Goal: Information Seeking & Learning: Understand process/instructions

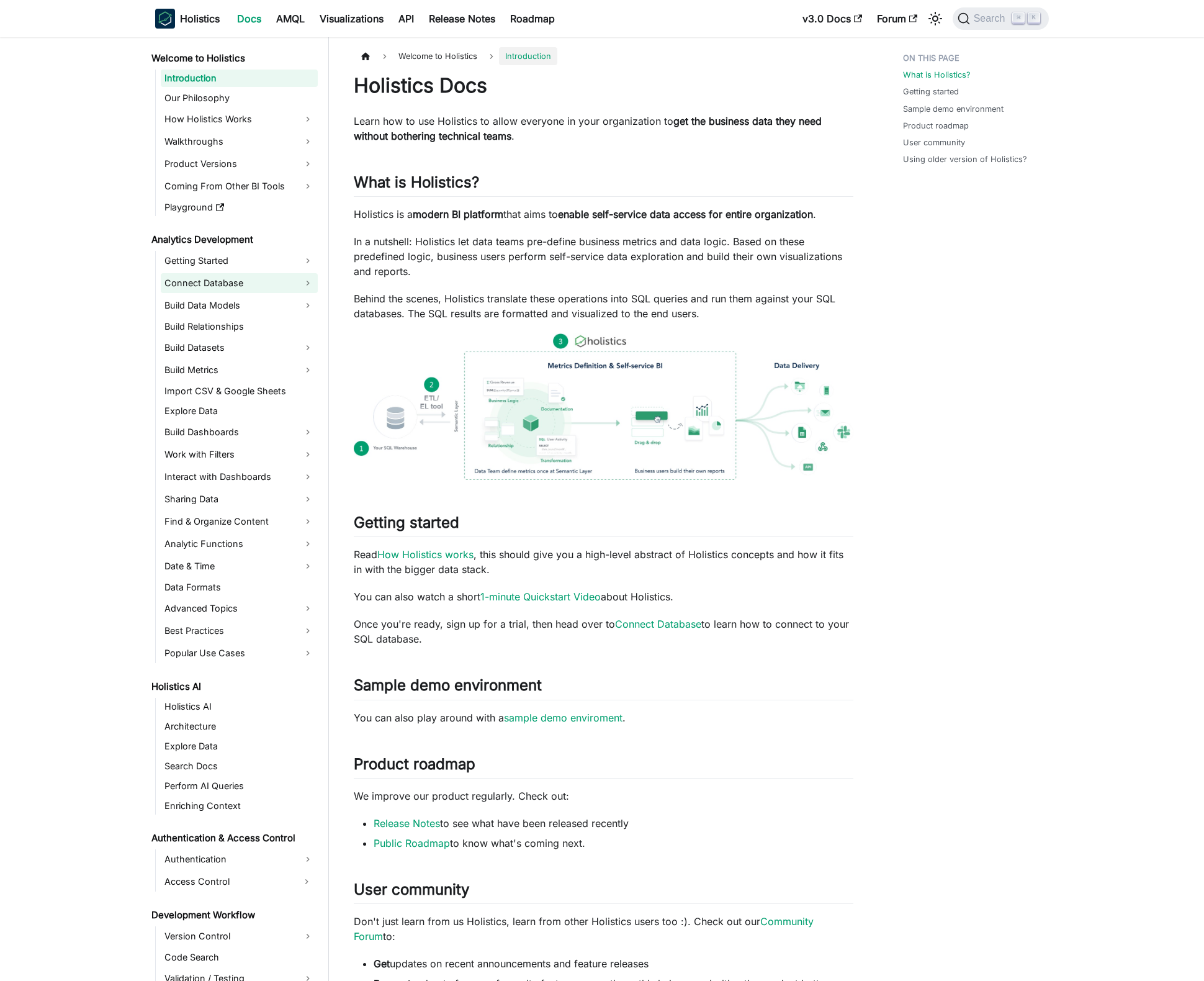
click at [226, 284] on link "Connect Database" at bounding box center [239, 283] width 157 height 20
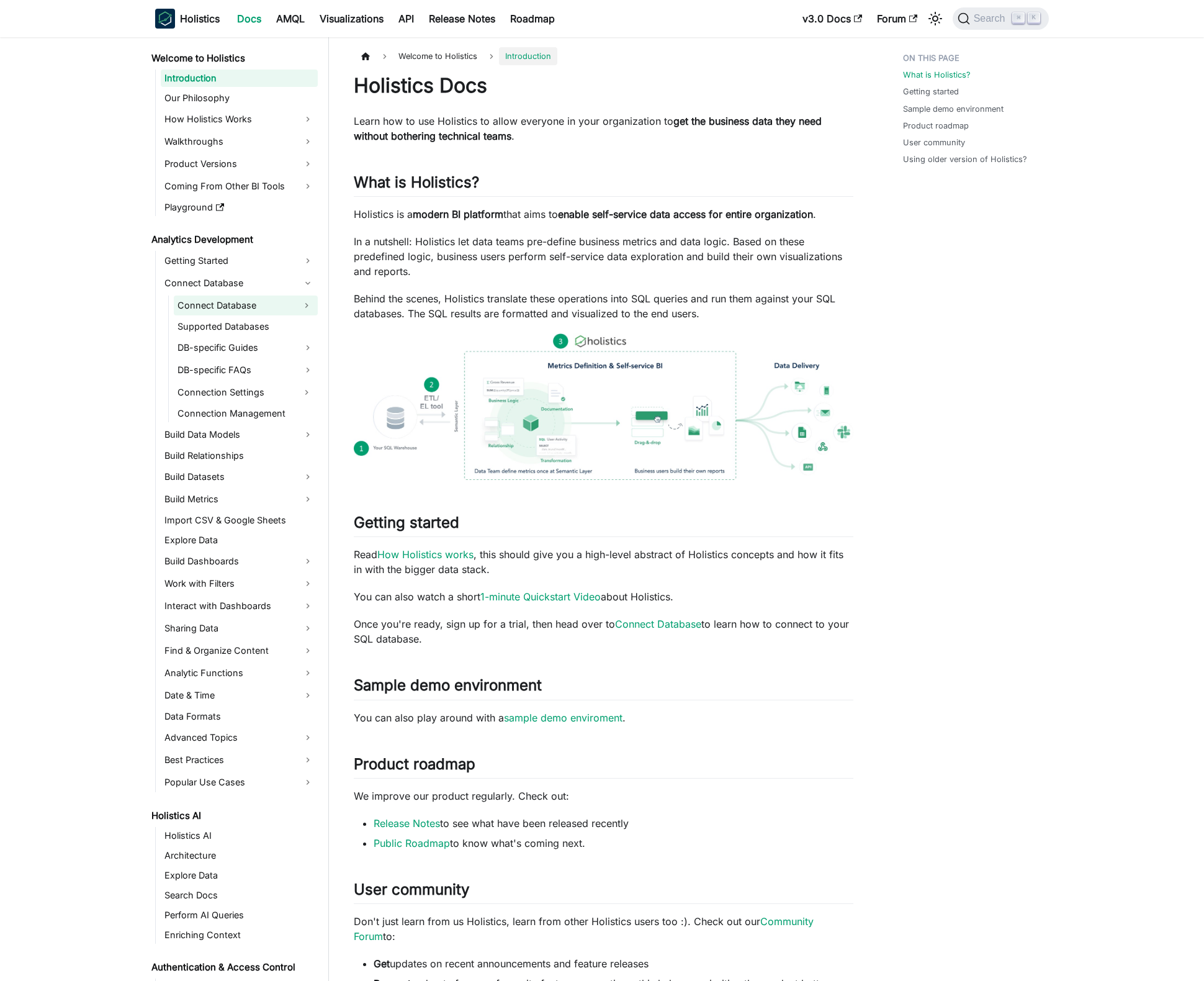
click at [222, 309] on link "Connect Database" at bounding box center [234, 305] width 122 height 20
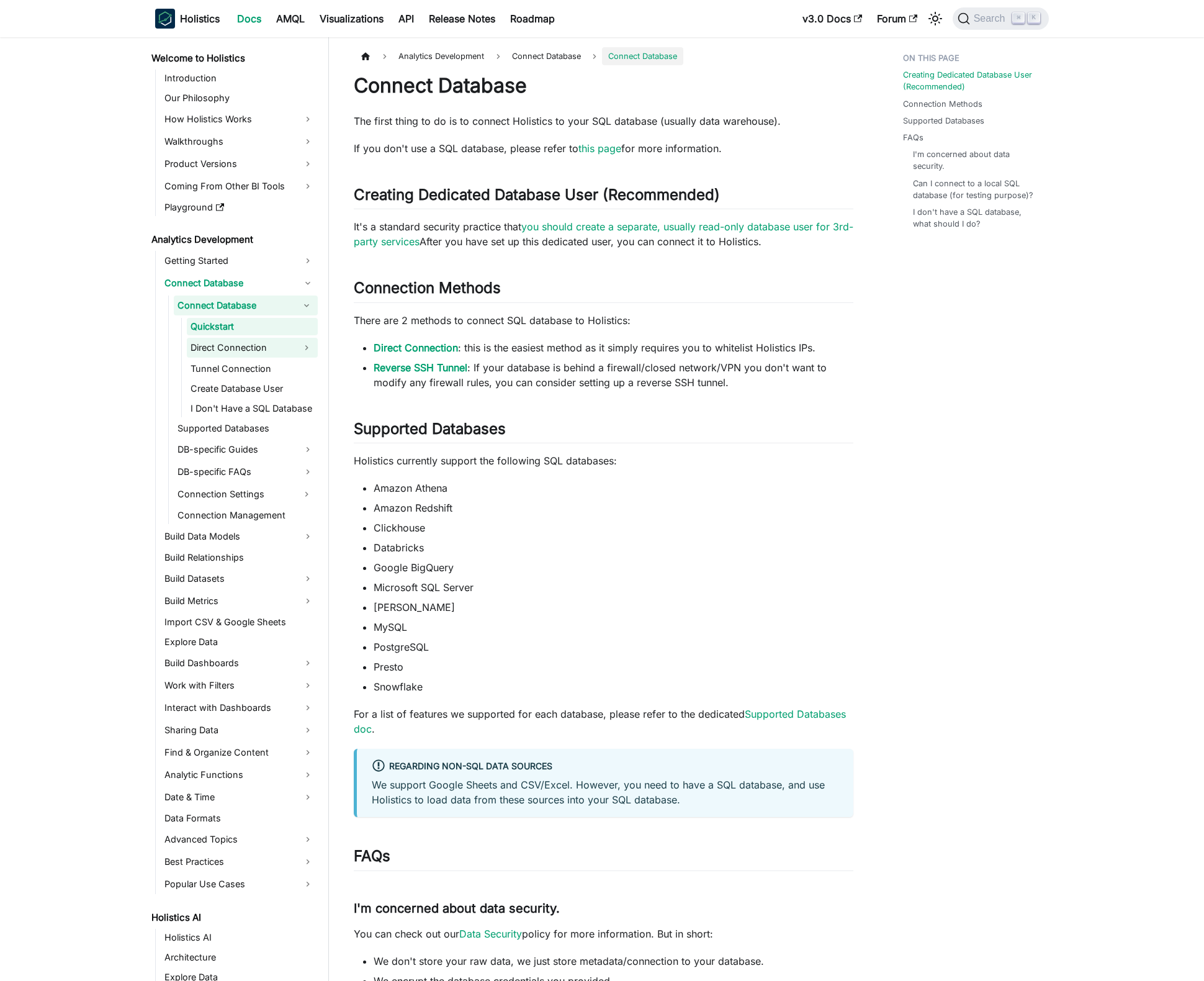
click at [220, 339] on link "Direct Connection" at bounding box center [241, 347] width 108 height 20
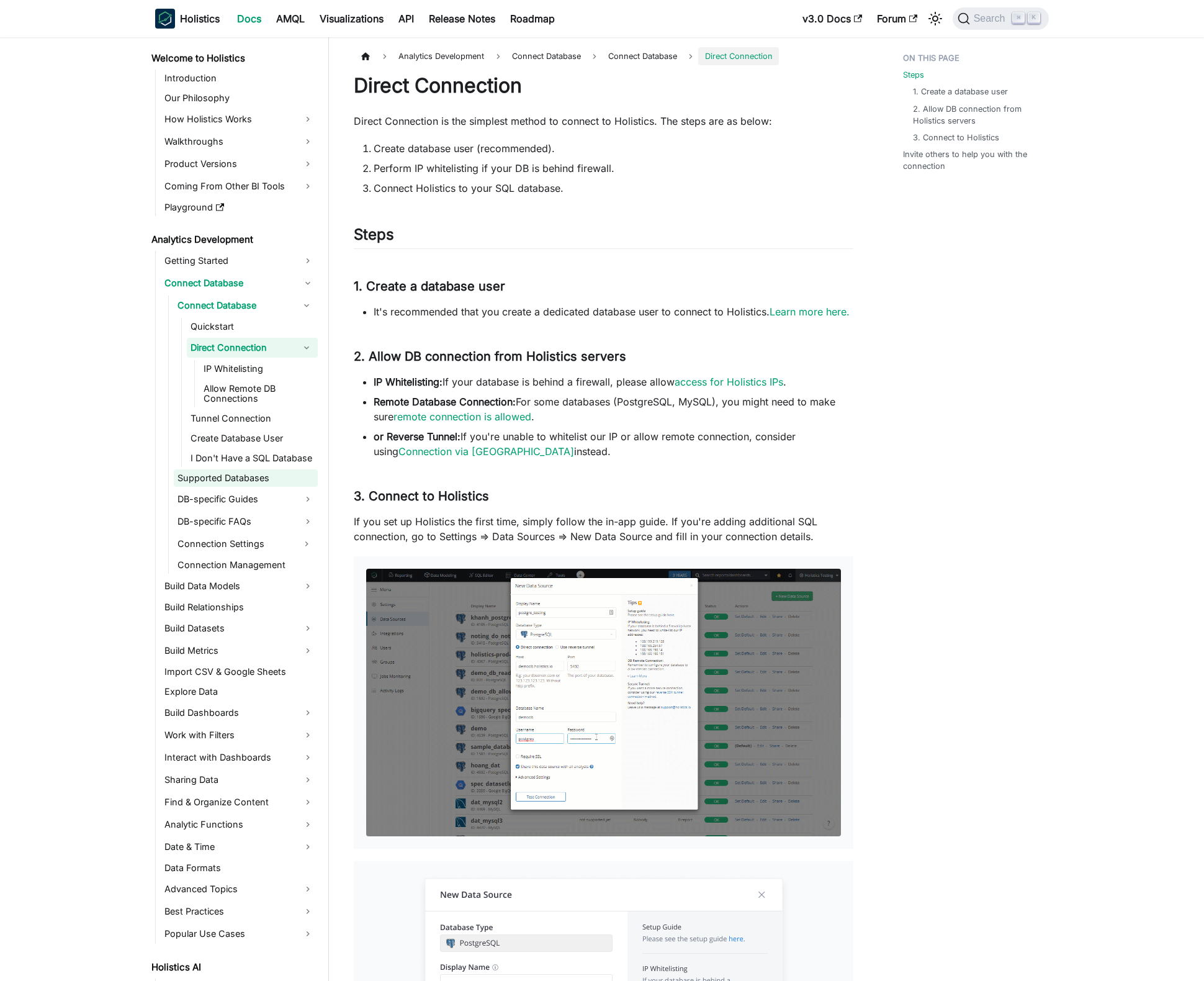
click at [274, 480] on link "Supported Databases" at bounding box center [246, 478] width 144 height 17
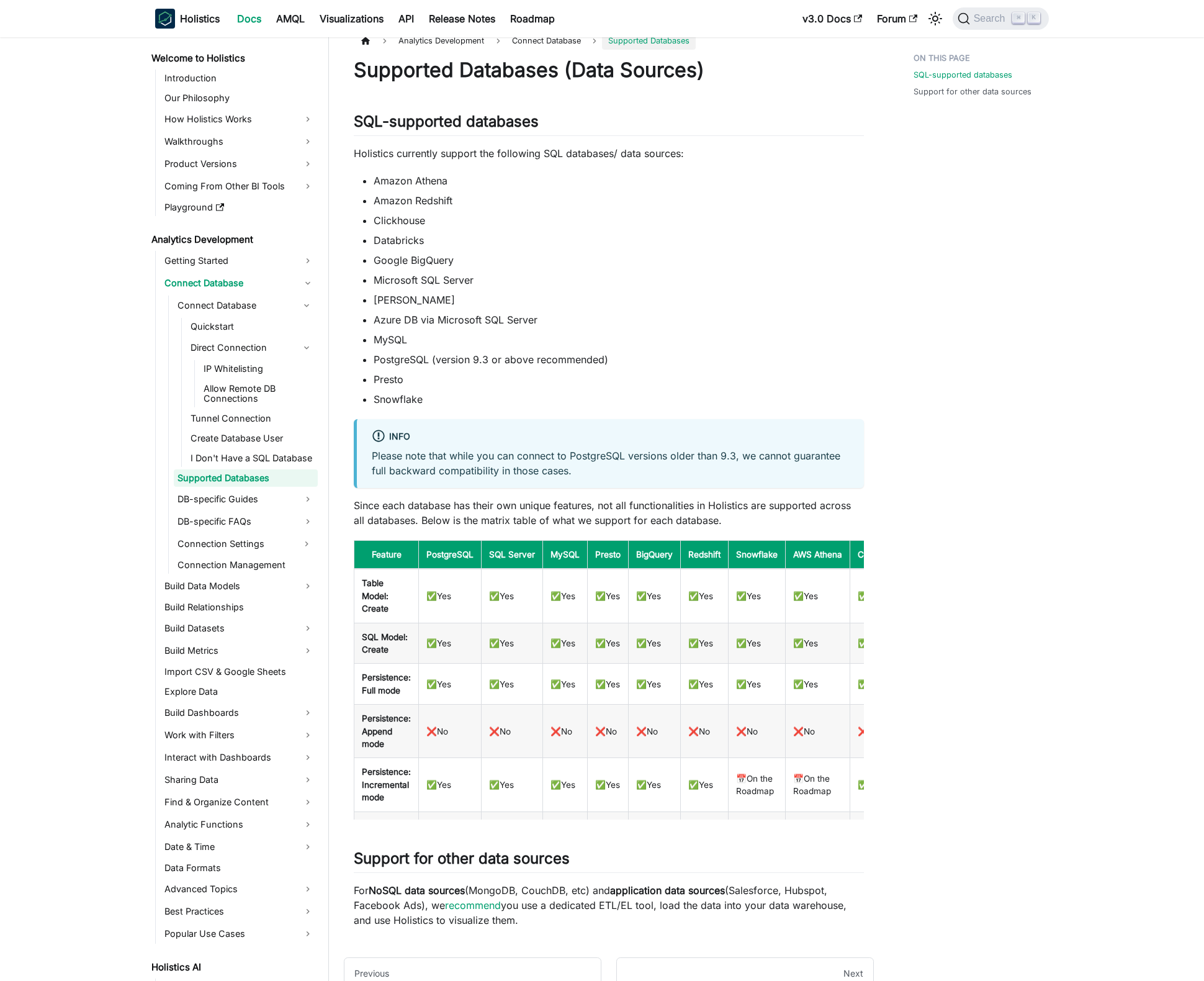
scroll to position [114, 0]
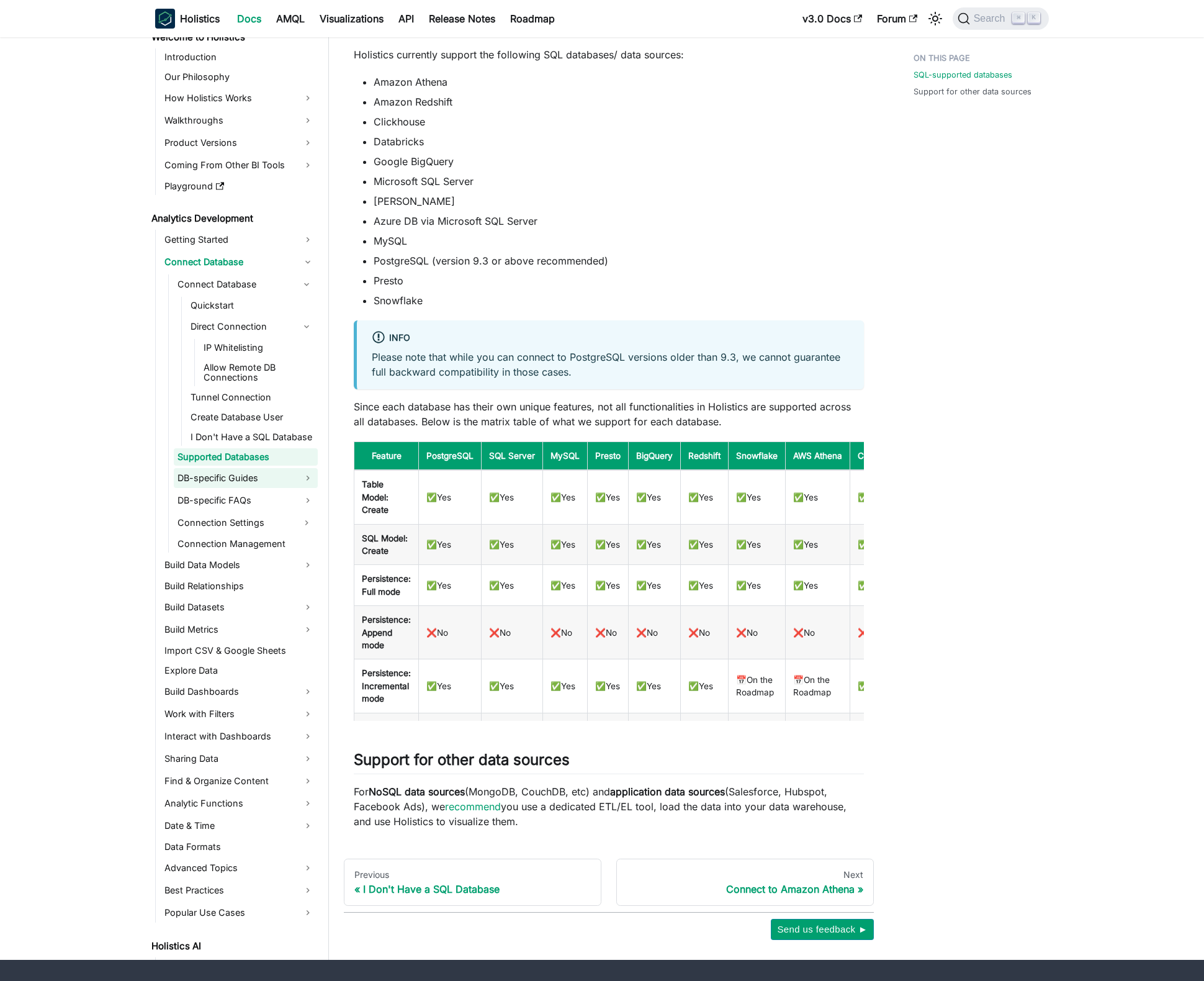
click at [244, 478] on link "DB-specific Guides" at bounding box center [246, 478] width 144 height 20
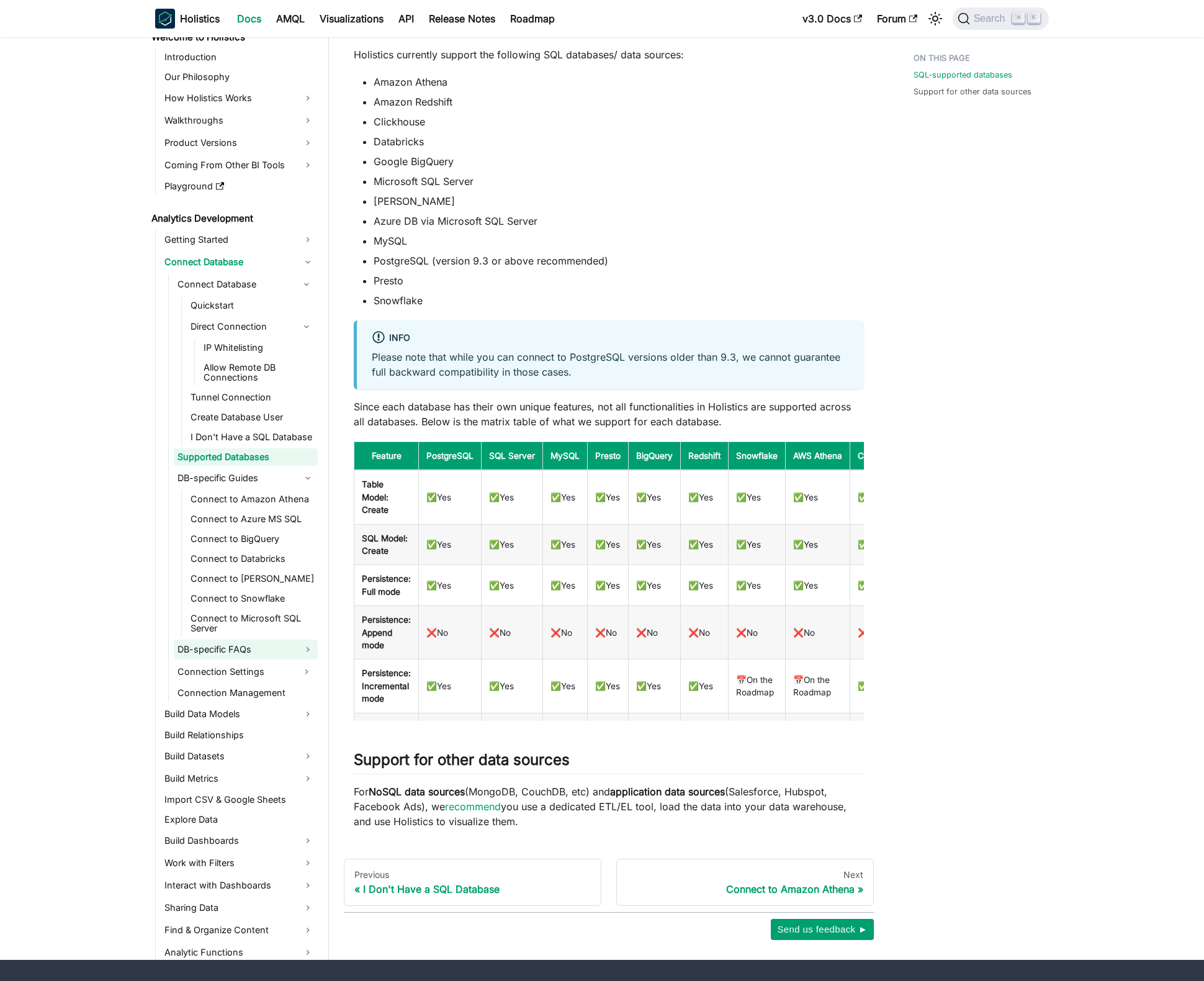
click at [275, 655] on link "DB-specific FAQs" at bounding box center [246, 649] width 144 height 20
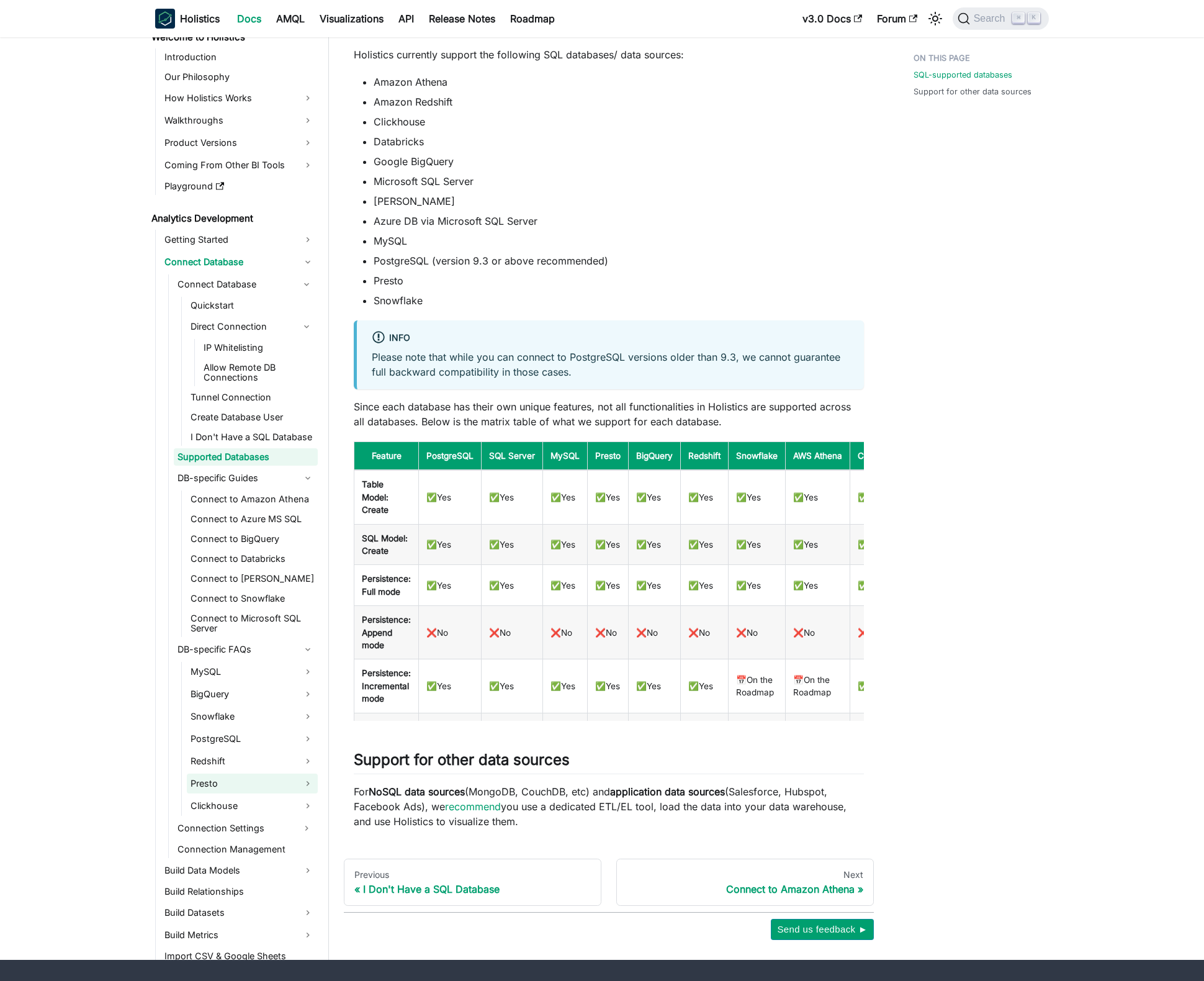
click at [254, 779] on link "Presto" at bounding box center [252, 783] width 131 height 20
click at [266, 805] on link "ERROR: "Catalog must be specified when session catalog is not set"" at bounding box center [258, 815] width 118 height 37
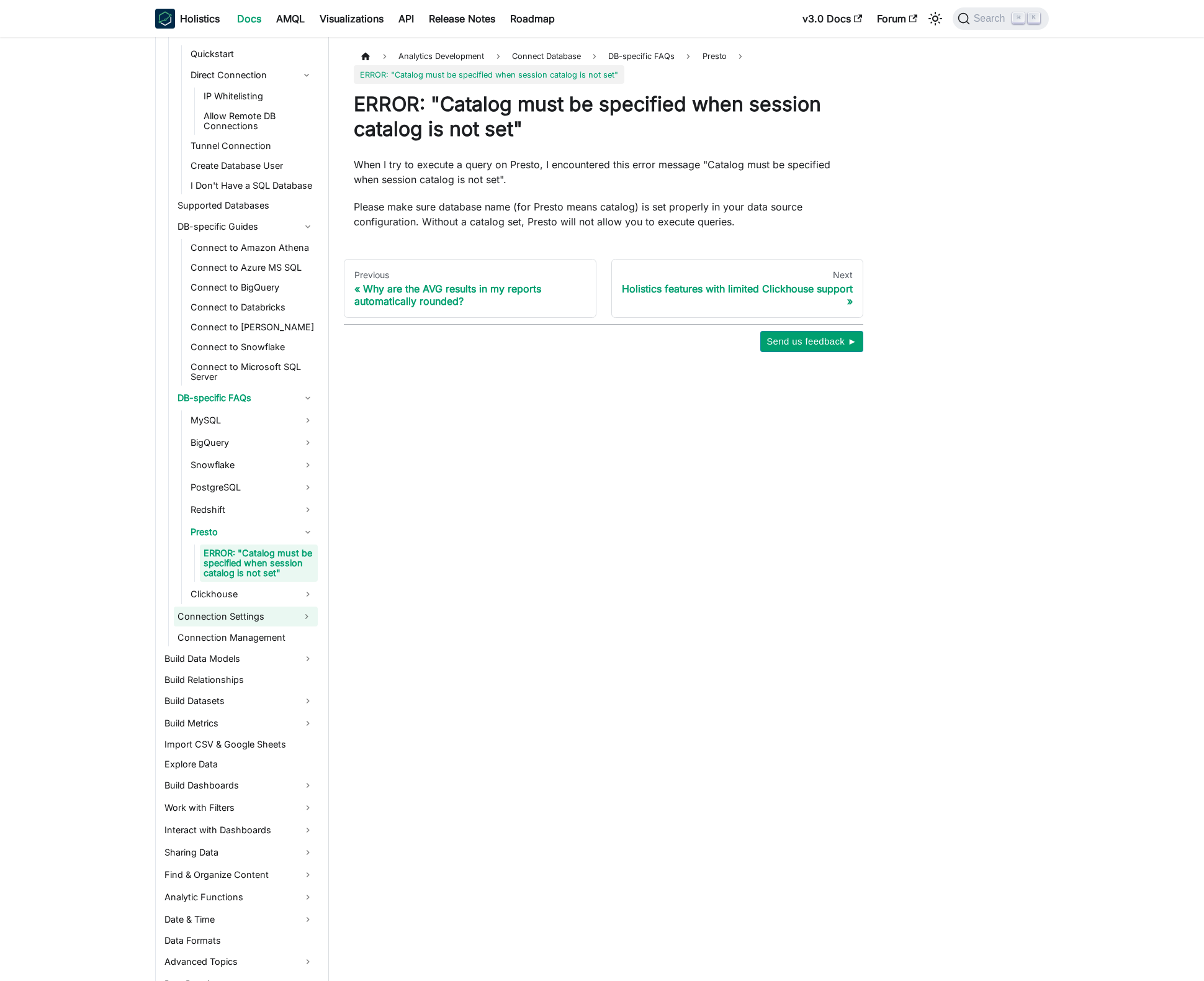
scroll to position [274, 0]
click at [266, 613] on link "Connection Settings" at bounding box center [234, 615] width 122 height 20
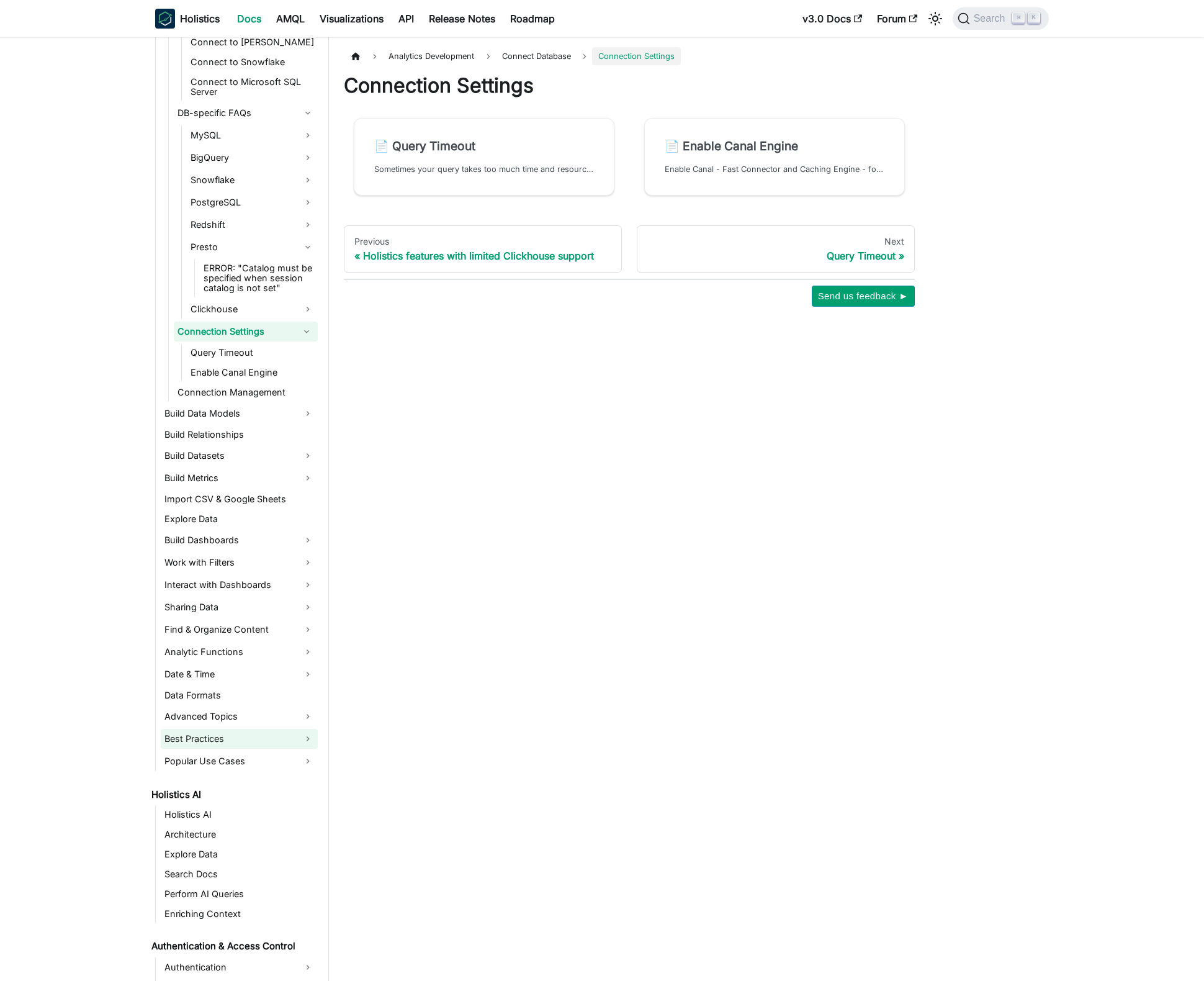
scroll to position [577, 0]
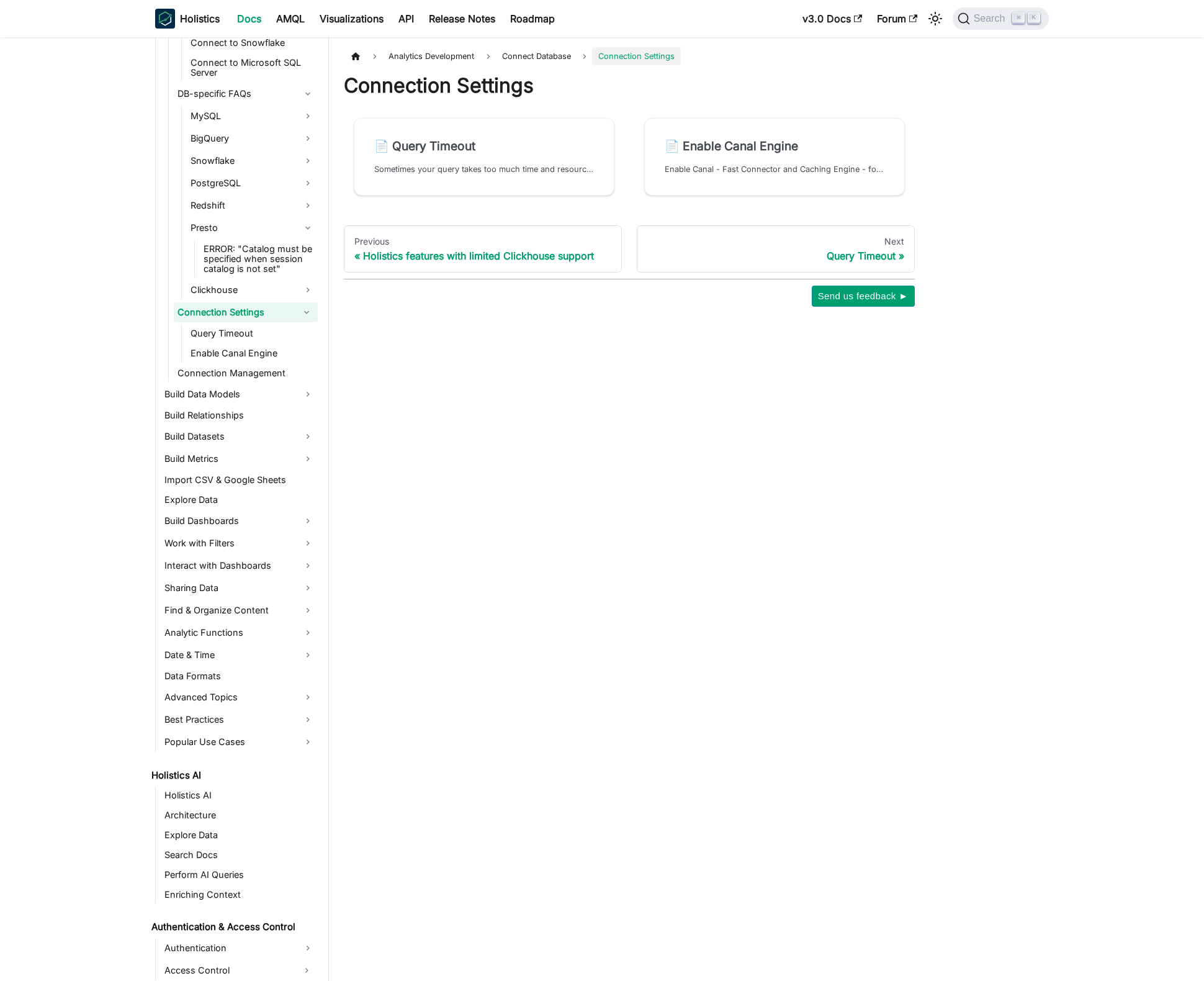
click at [68, 693] on aside "Welcome to Holistics Introduction Our Philosophy How Holistics Works Walkthroug…" at bounding box center [165, 490] width 329 height 981
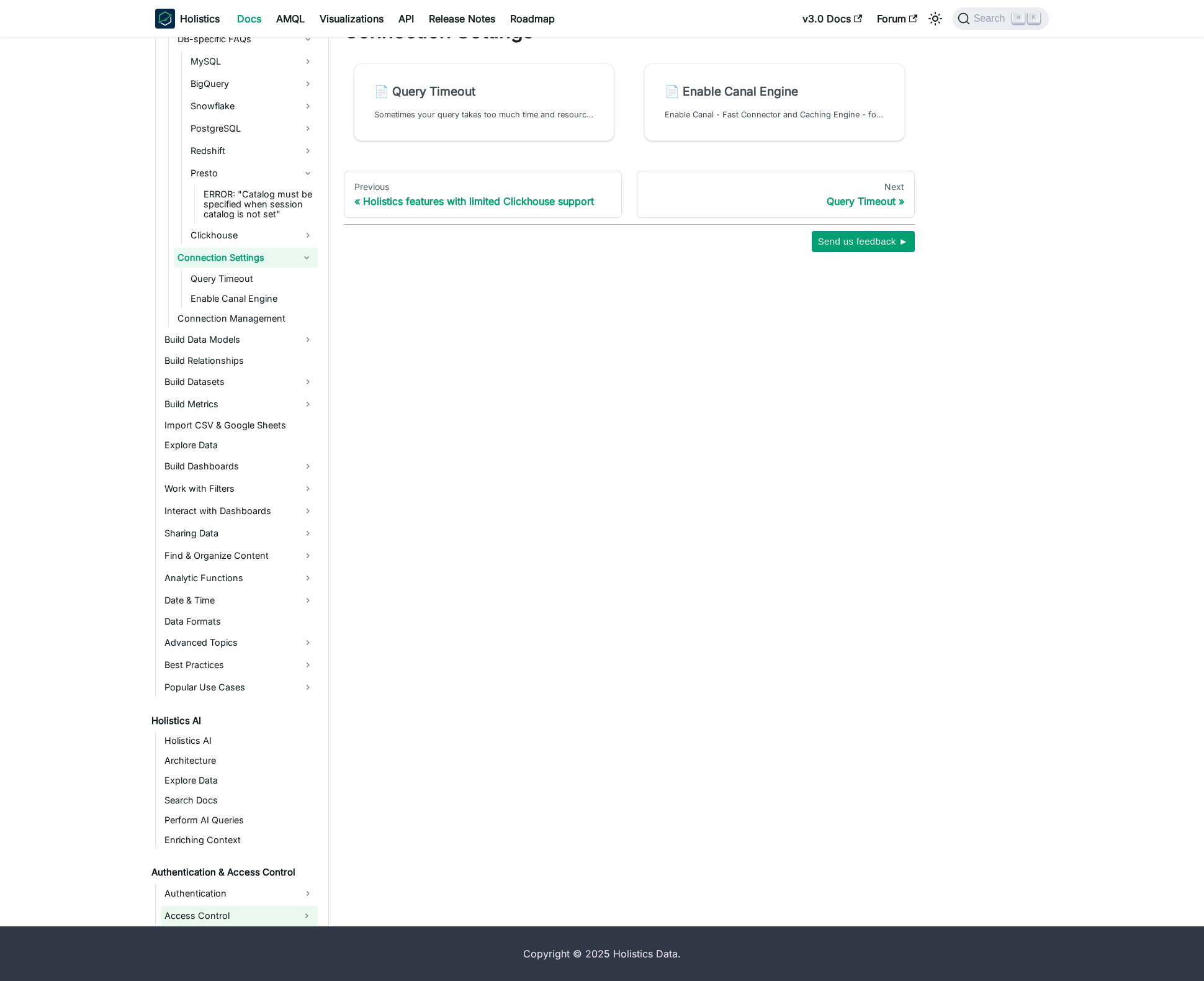
click at [203, 915] on link "Access Control" at bounding box center [228, 915] width 135 height 20
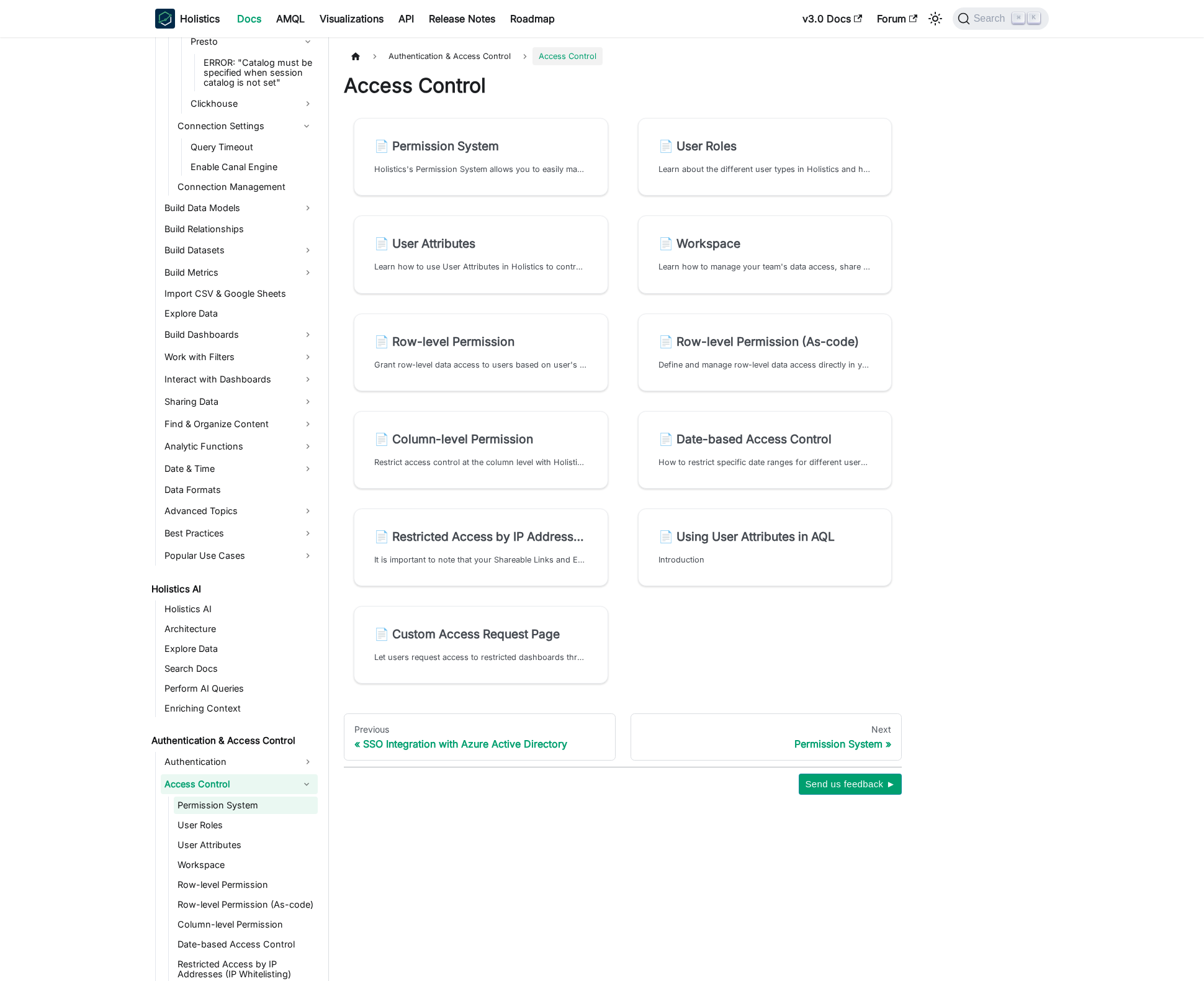
scroll to position [765, 0]
click at [251, 806] on link "Permission System" at bounding box center [246, 803] width 144 height 17
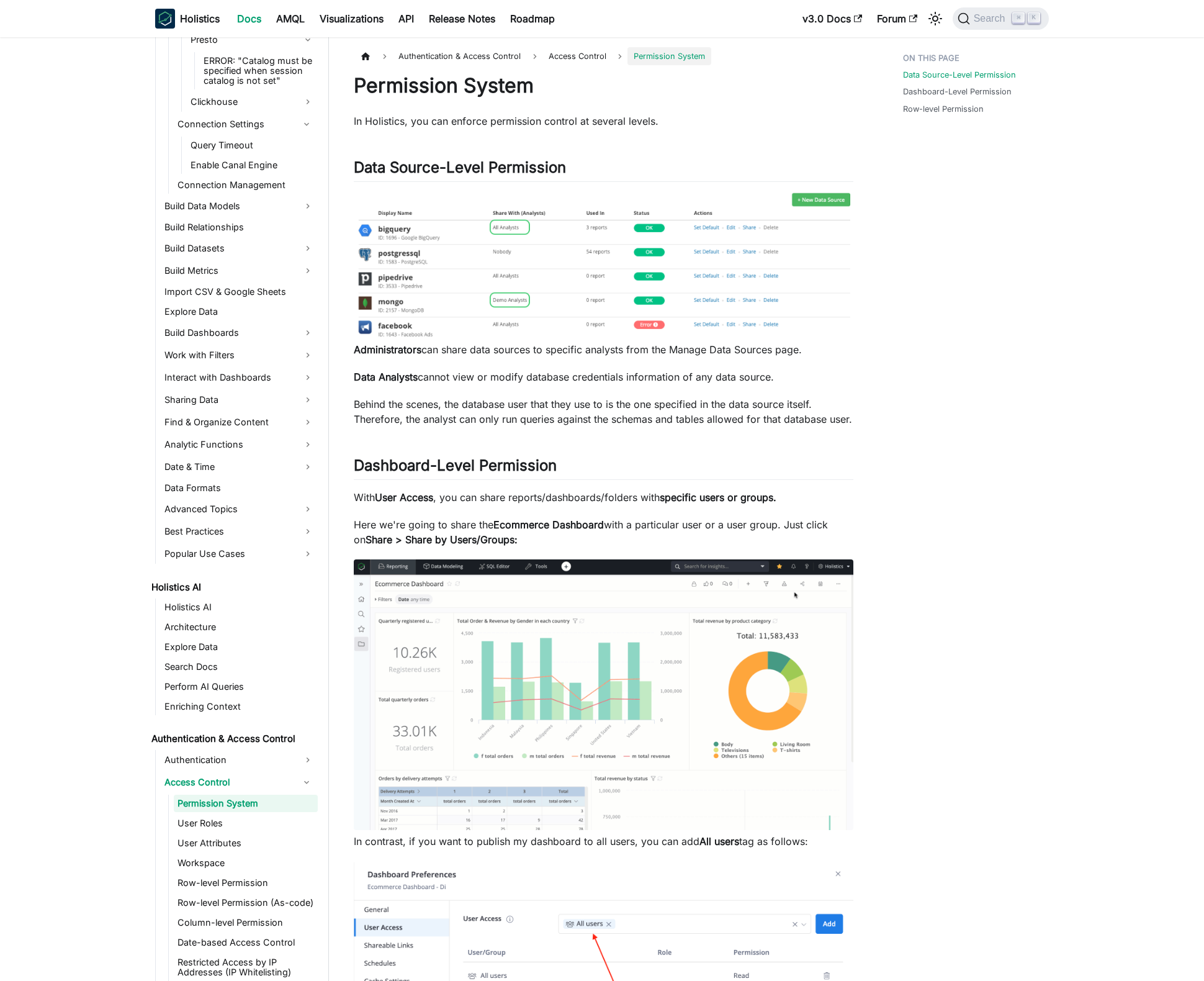
scroll to position [785, 0]
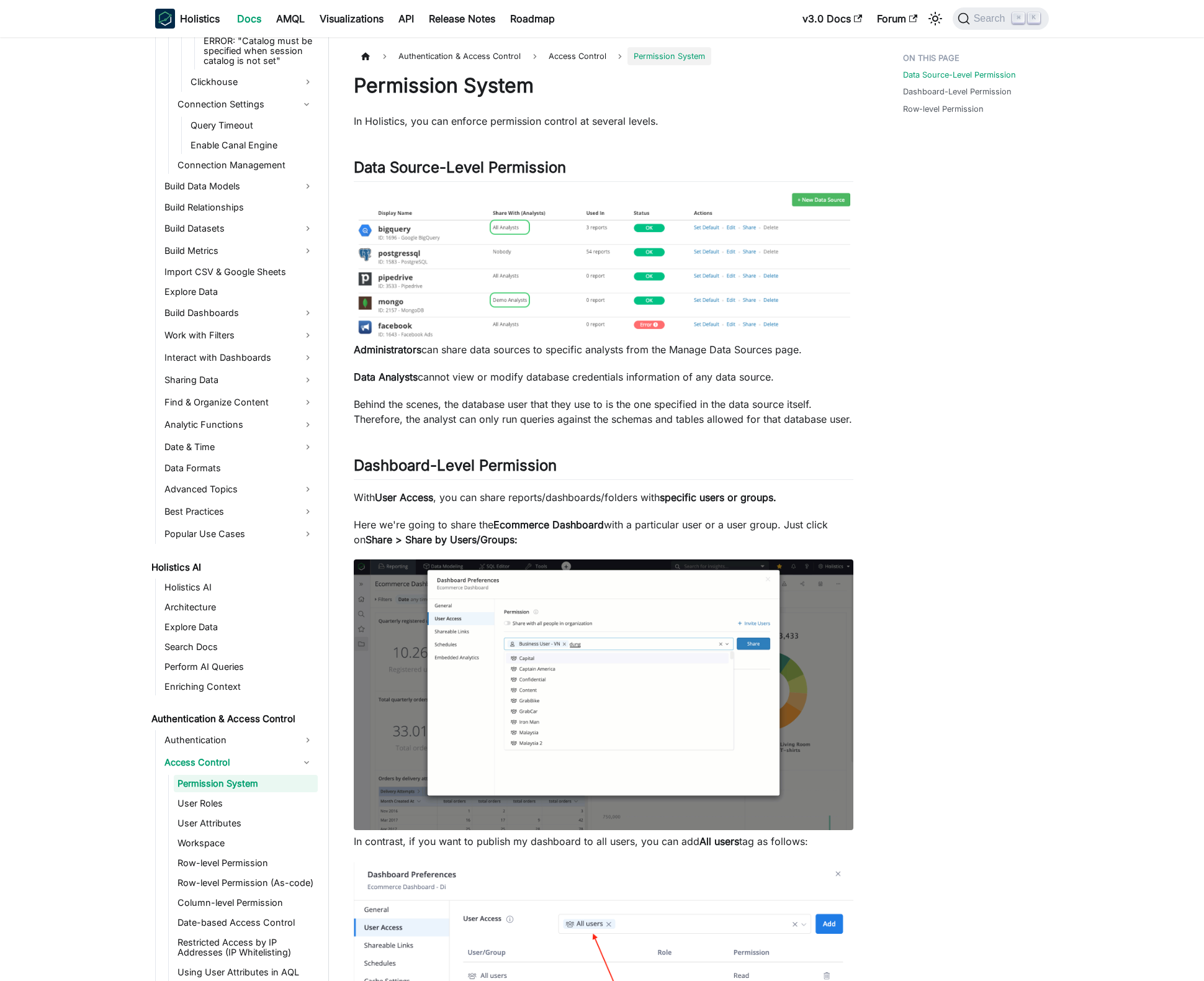
click at [873, 471] on div "Authentication & Access Control Access Control Permission System On this page P…" at bounding box center [603, 716] width 549 height 1338
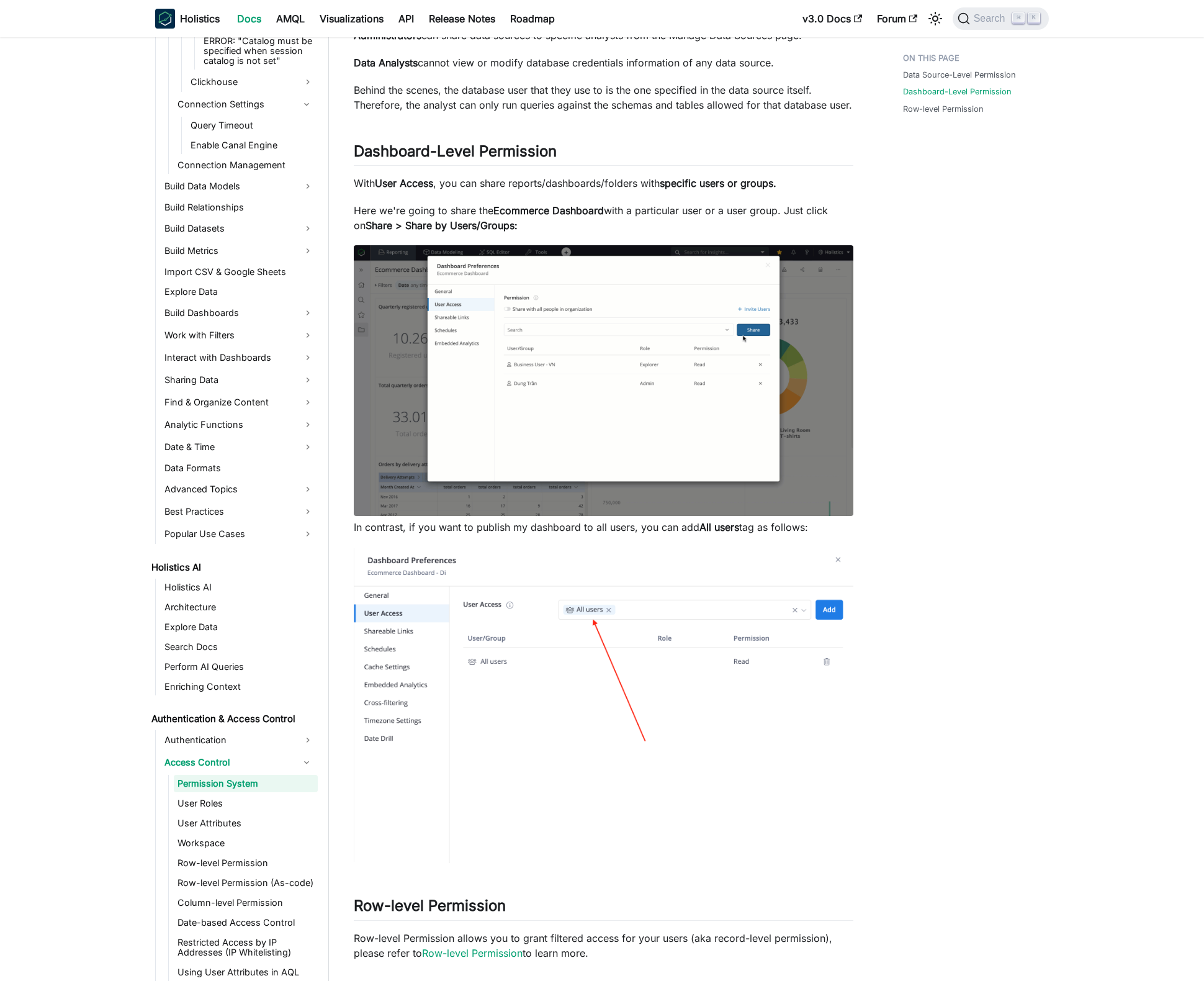
scroll to position [495, 0]
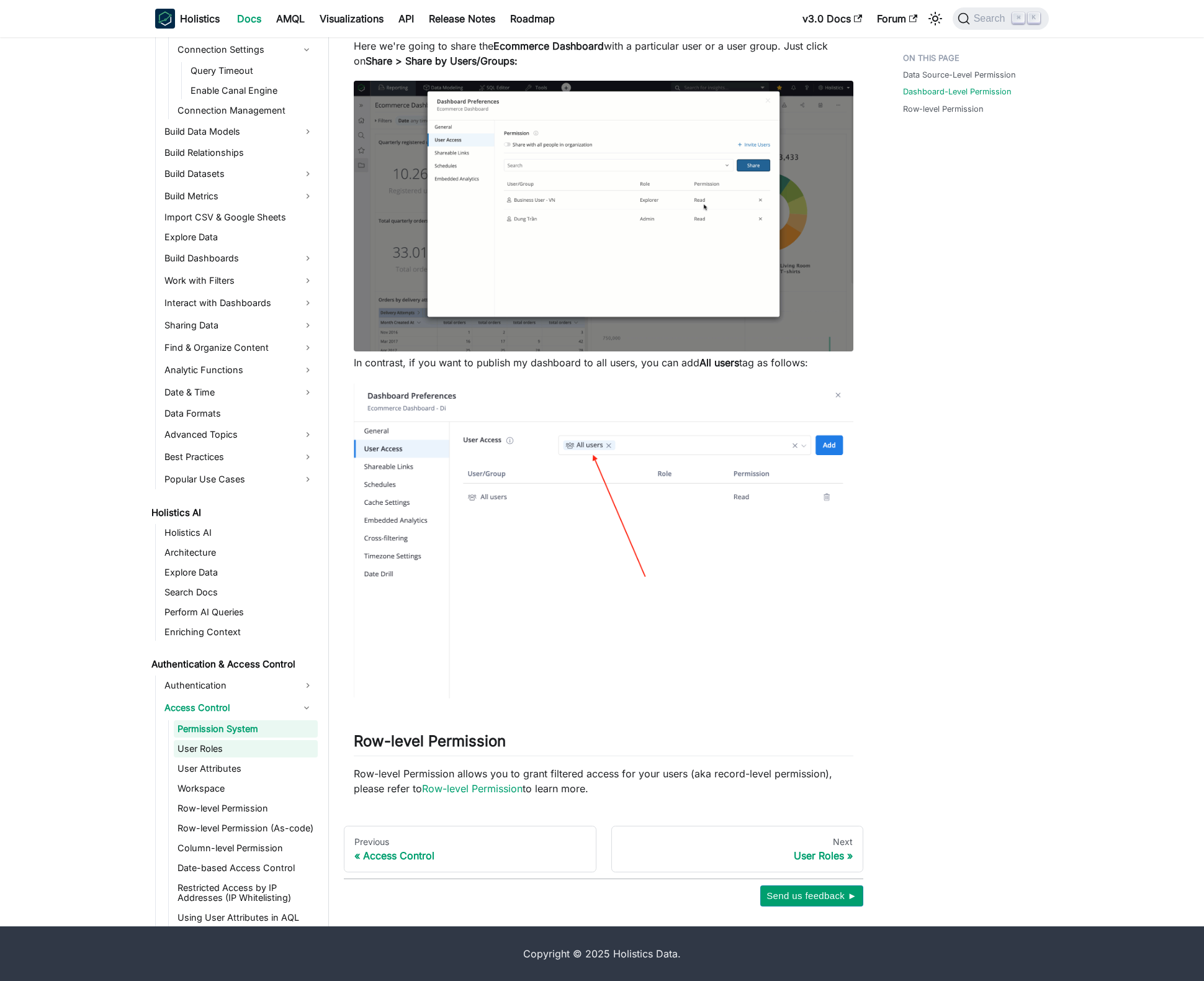
click at [288, 755] on link "User Roles" at bounding box center [246, 748] width 144 height 17
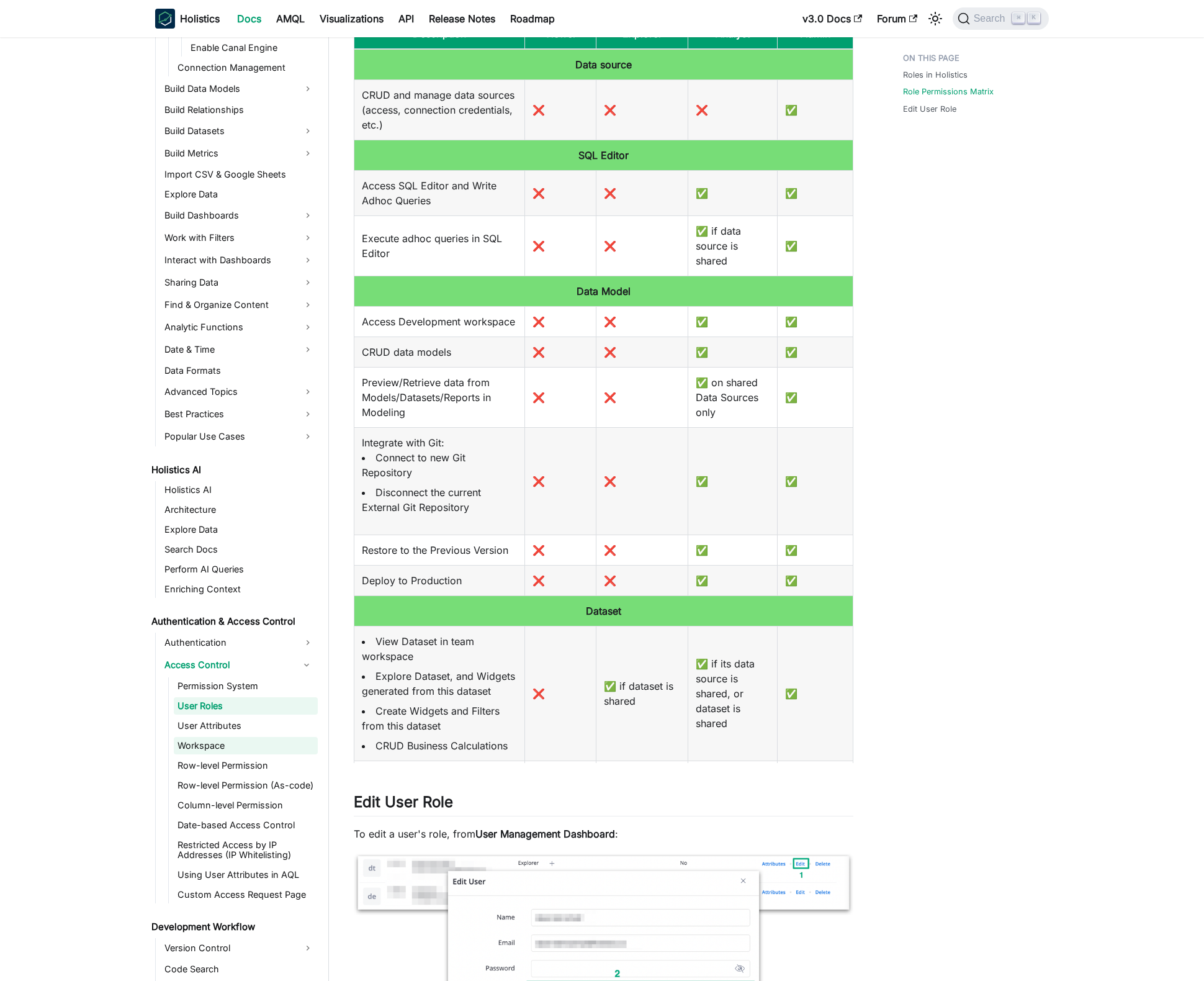
scroll to position [904, 0]
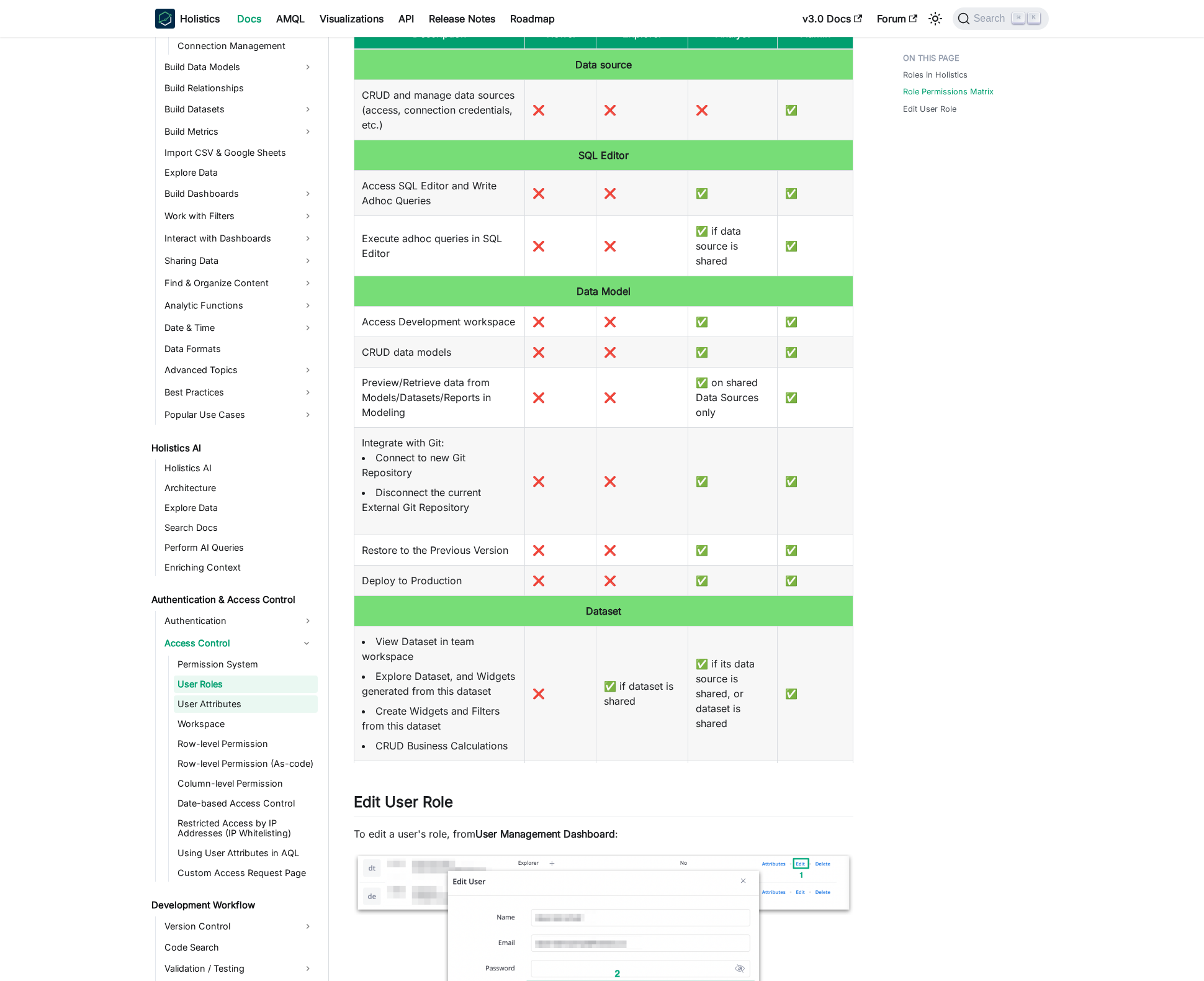
click at [231, 706] on link "User Attributes" at bounding box center [246, 704] width 144 height 17
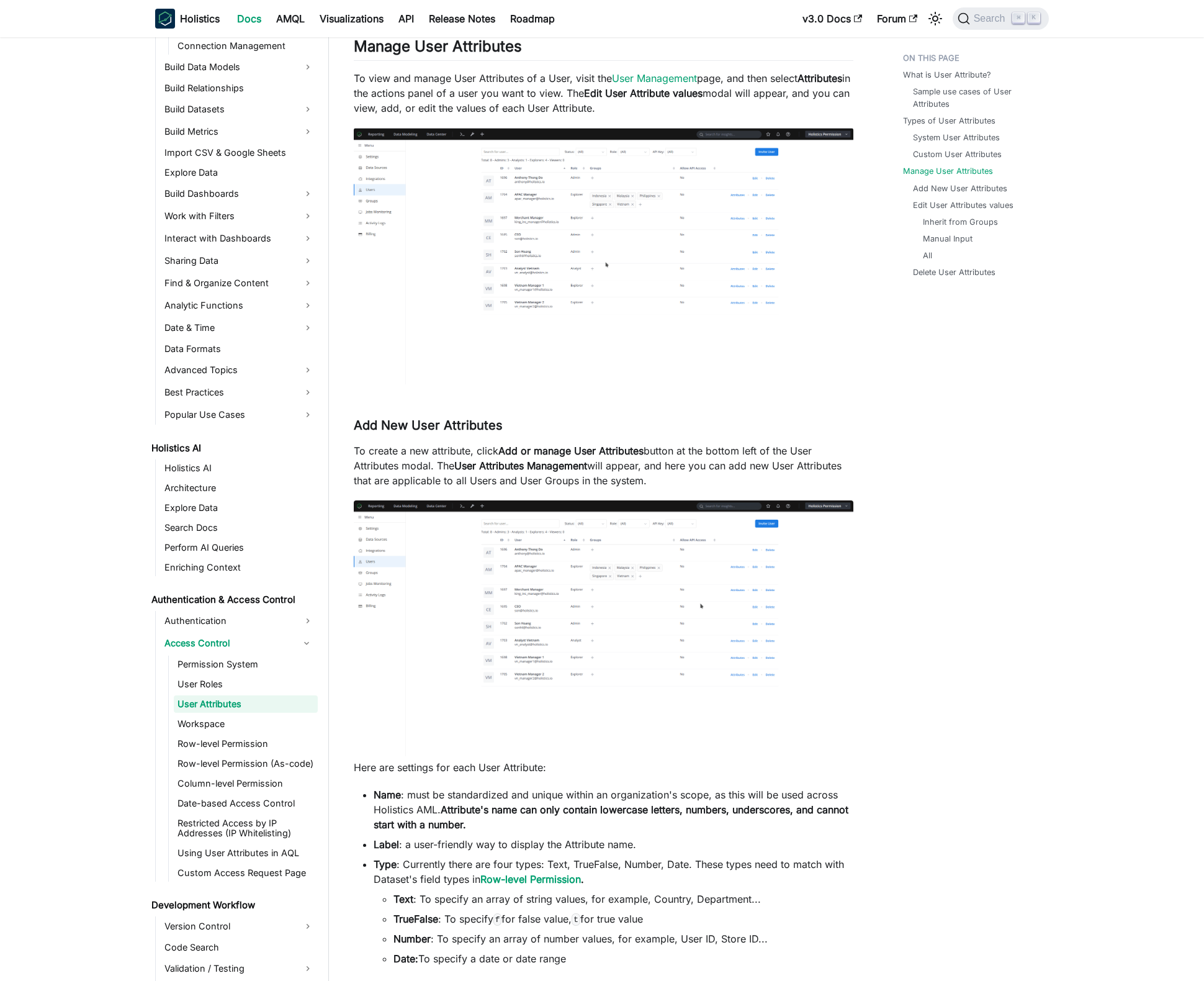
scroll to position [2128, 0]
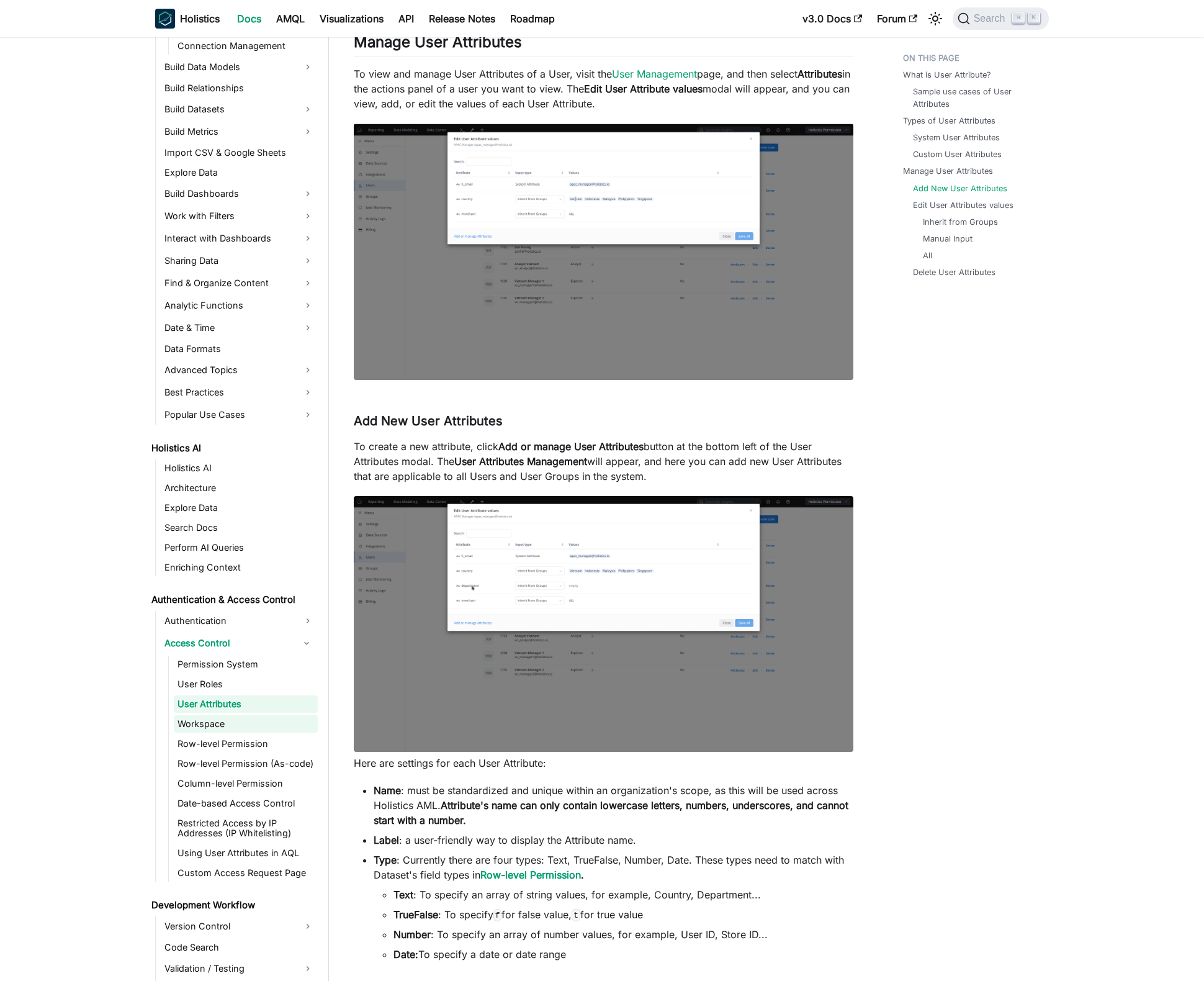
click at [253, 725] on link "Workspace" at bounding box center [246, 723] width 144 height 17
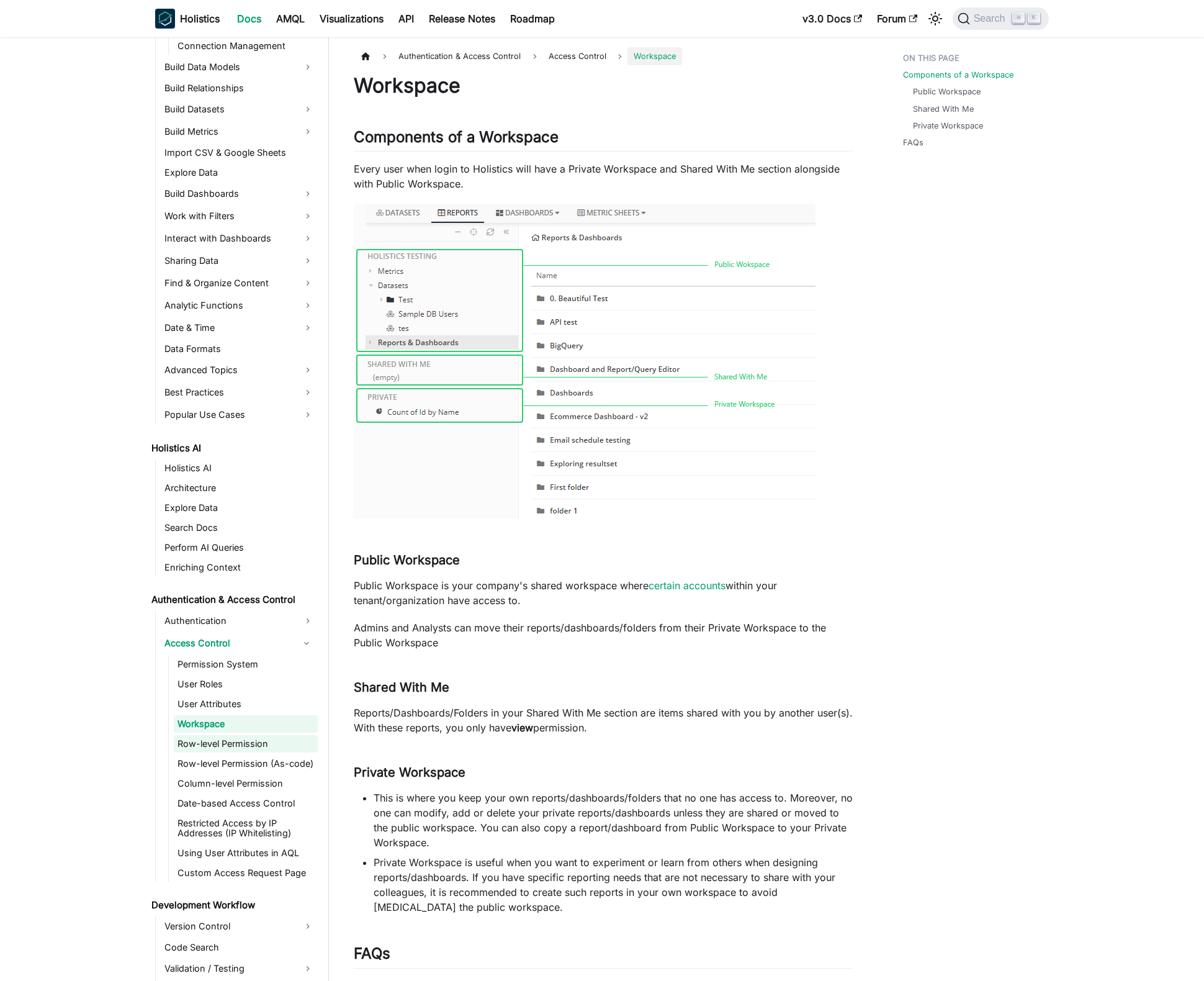
click at [251, 739] on link "Row-level Permission" at bounding box center [246, 743] width 144 height 17
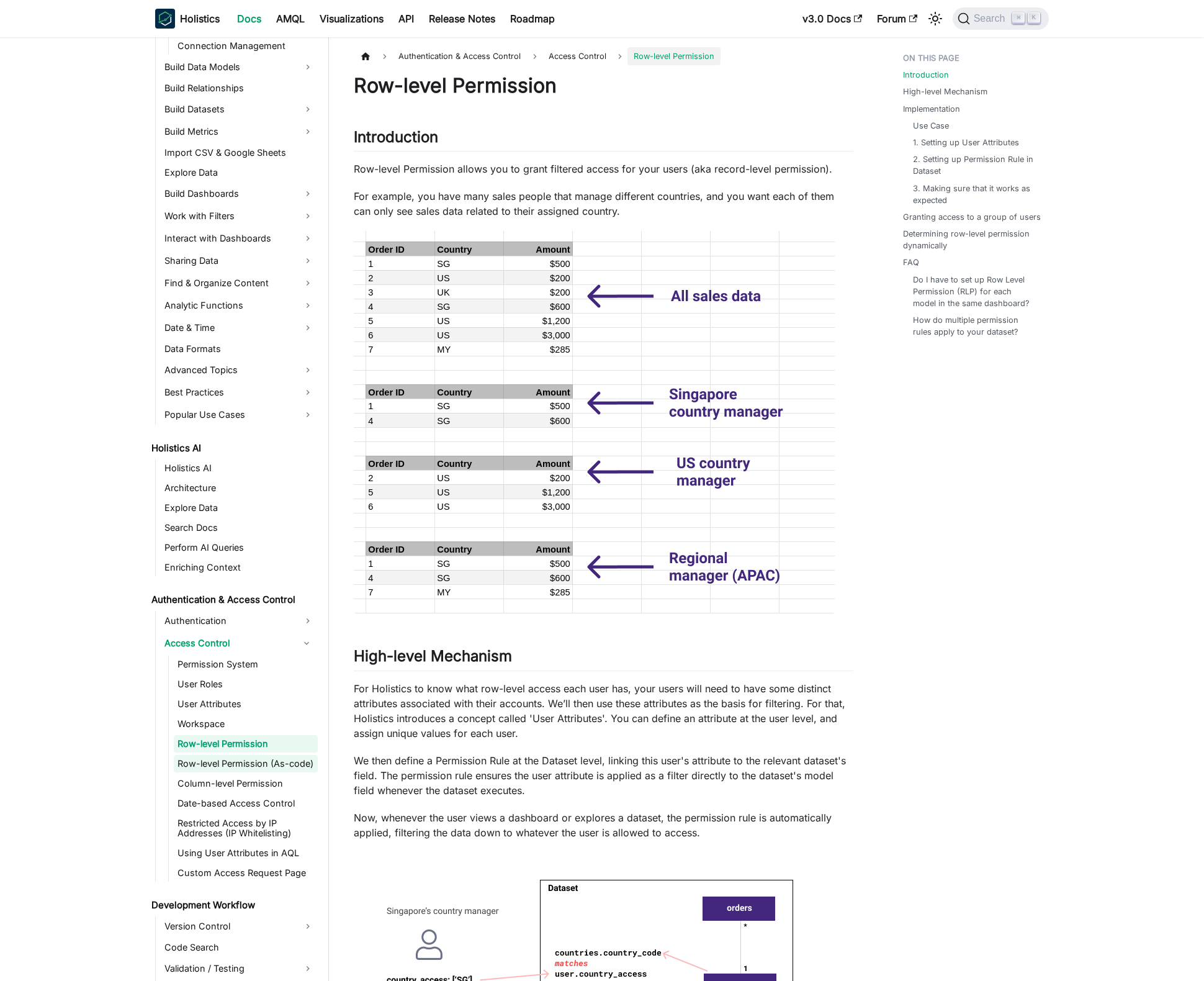
click at [265, 763] on link "Row-level Permission (As-code)" at bounding box center [246, 763] width 144 height 17
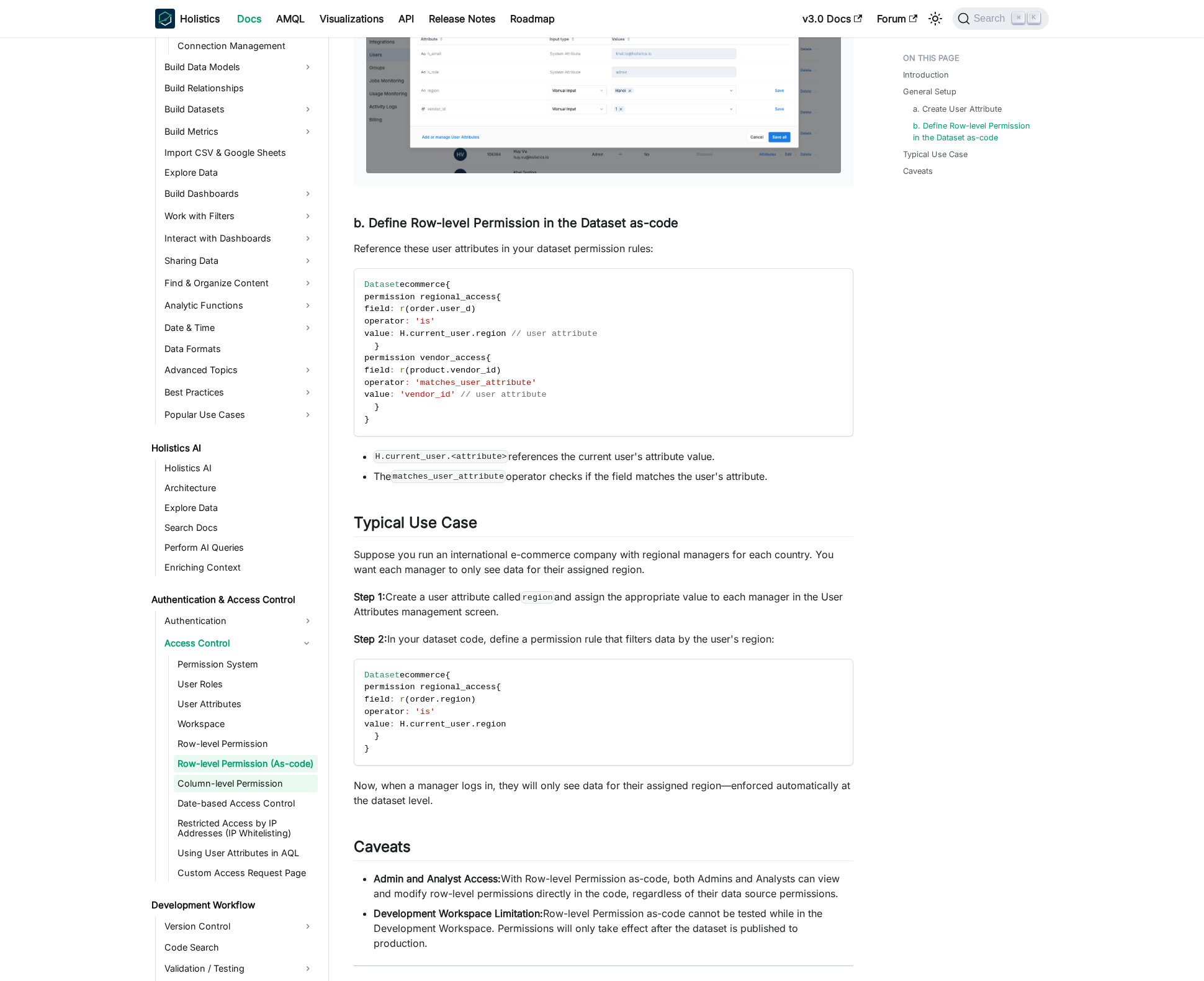
scroll to position [597, 0]
click at [251, 806] on link "Date-based Access Control" at bounding box center [246, 803] width 144 height 17
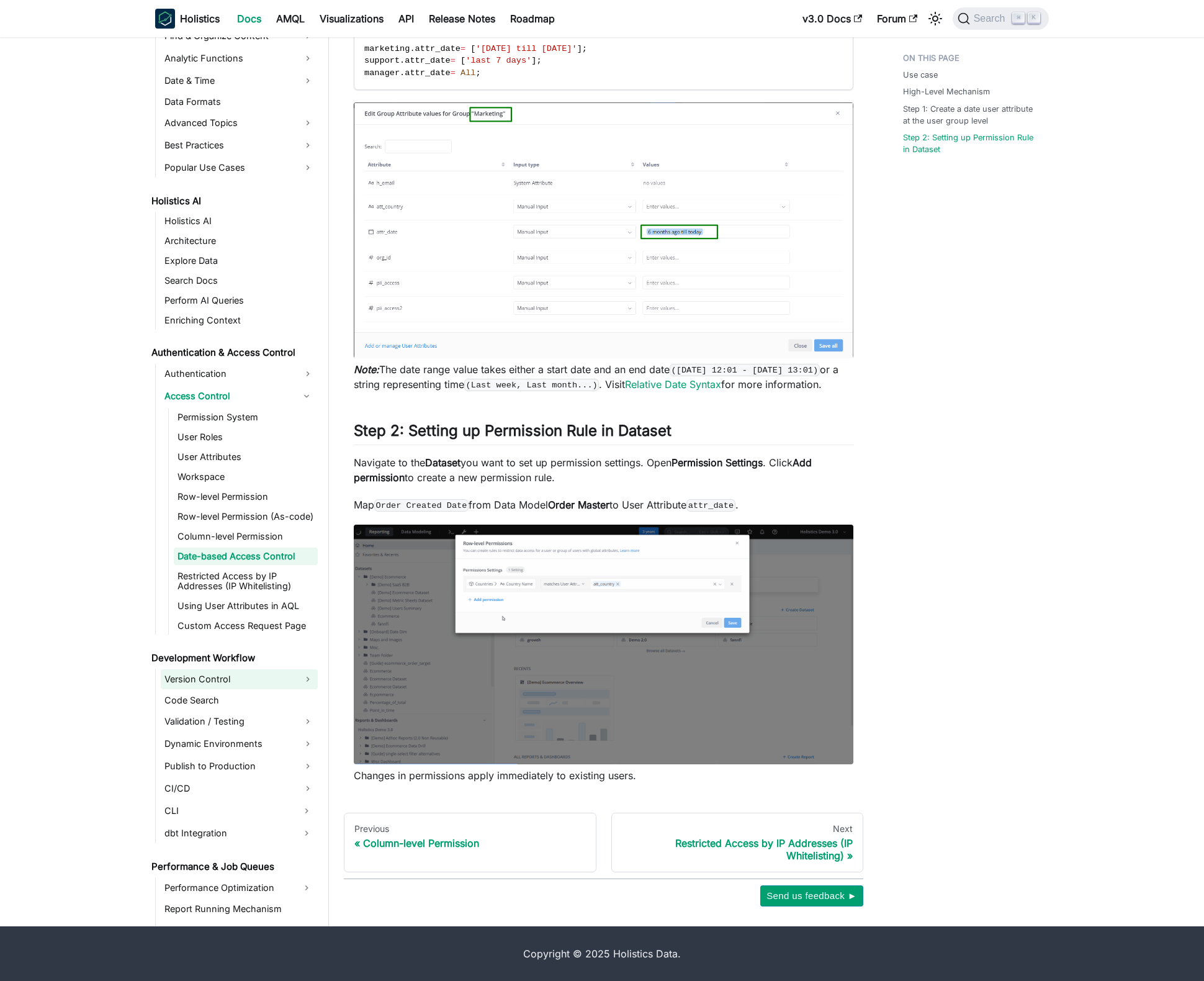
scroll to position [1102, 0]
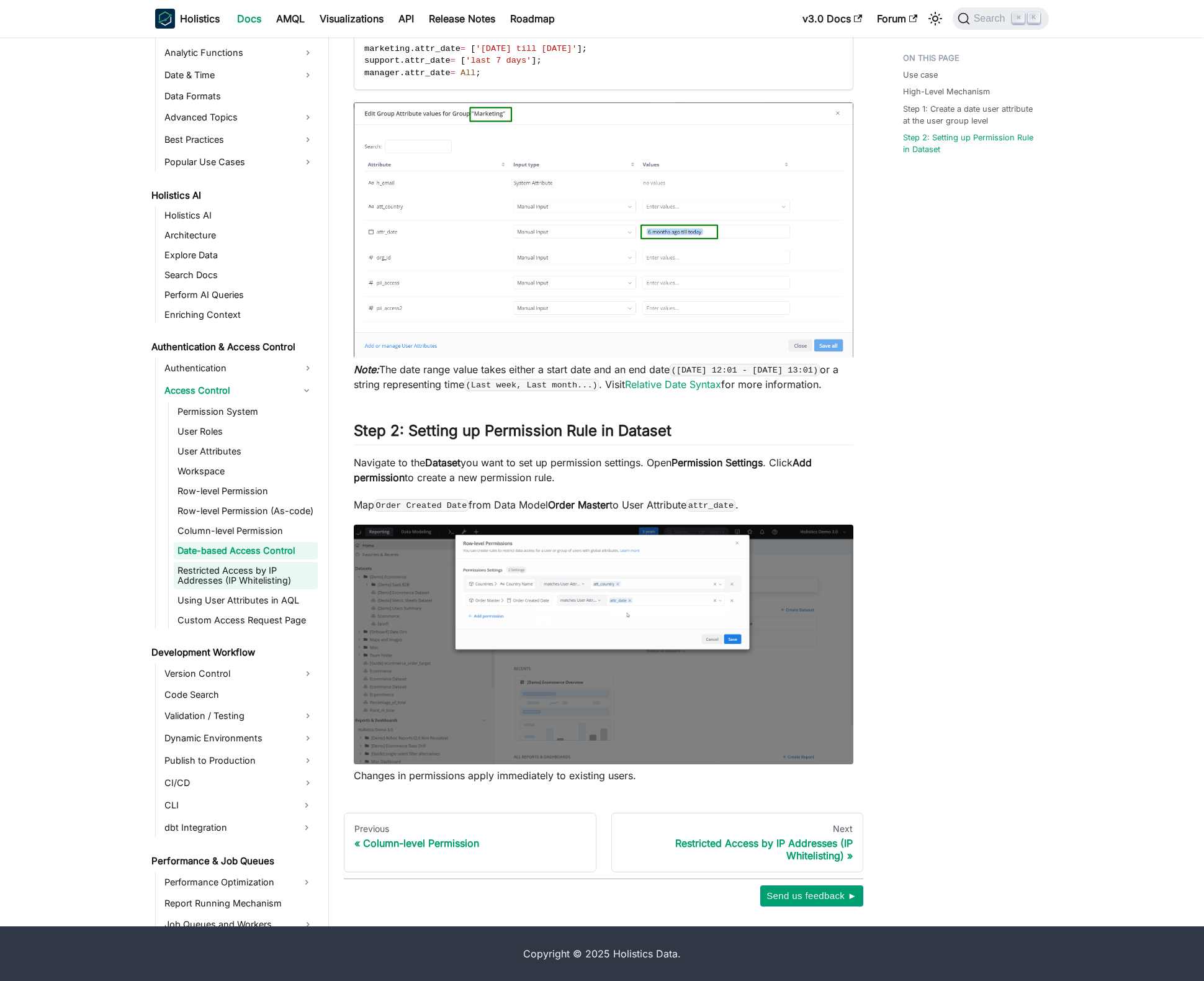
click at [273, 579] on link "Restricted Access by IP Addresses (IP Whitelisting)" at bounding box center [246, 575] width 144 height 27
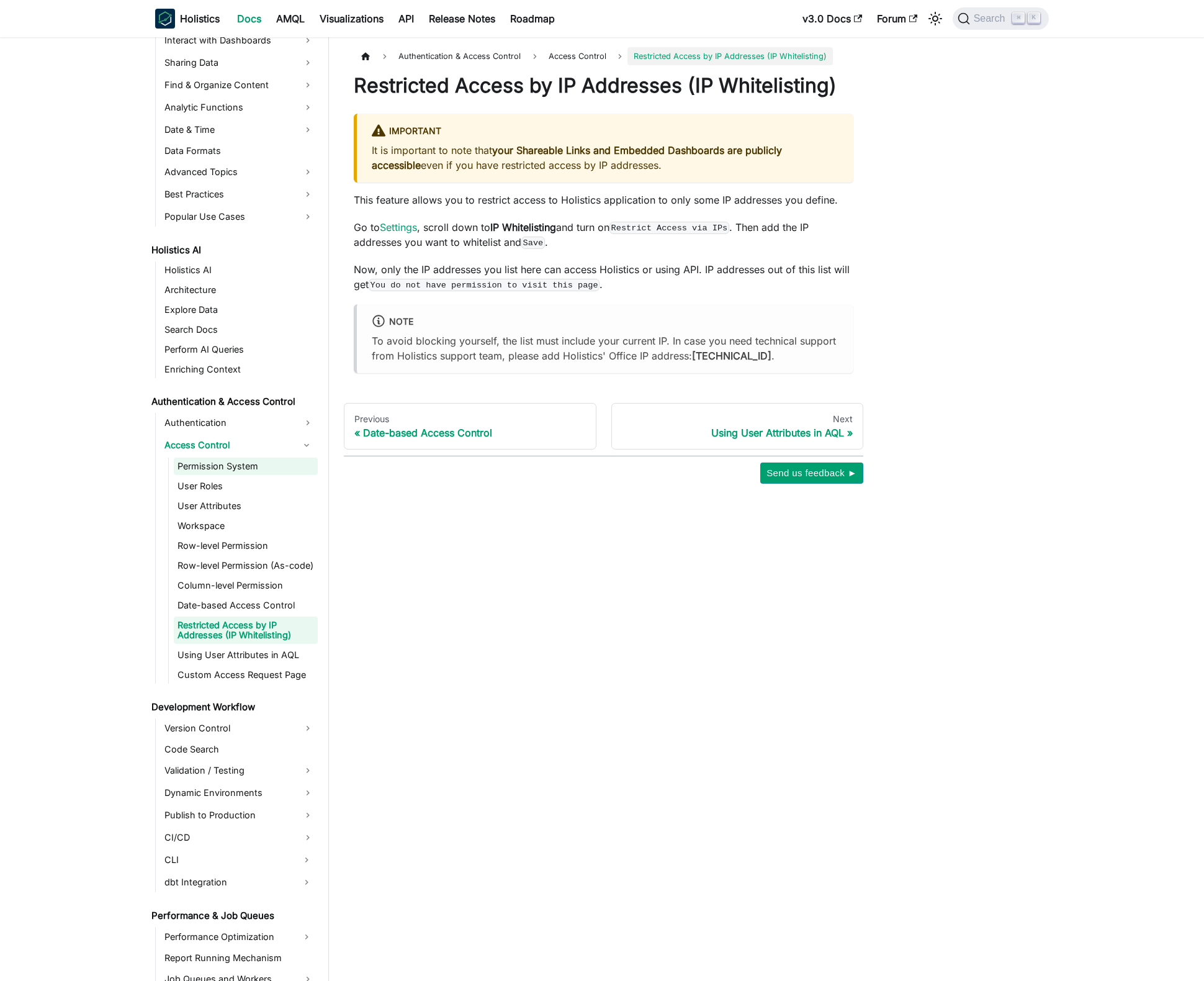
click at [228, 466] on link "Permission System" at bounding box center [246, 466] width 144 height 17
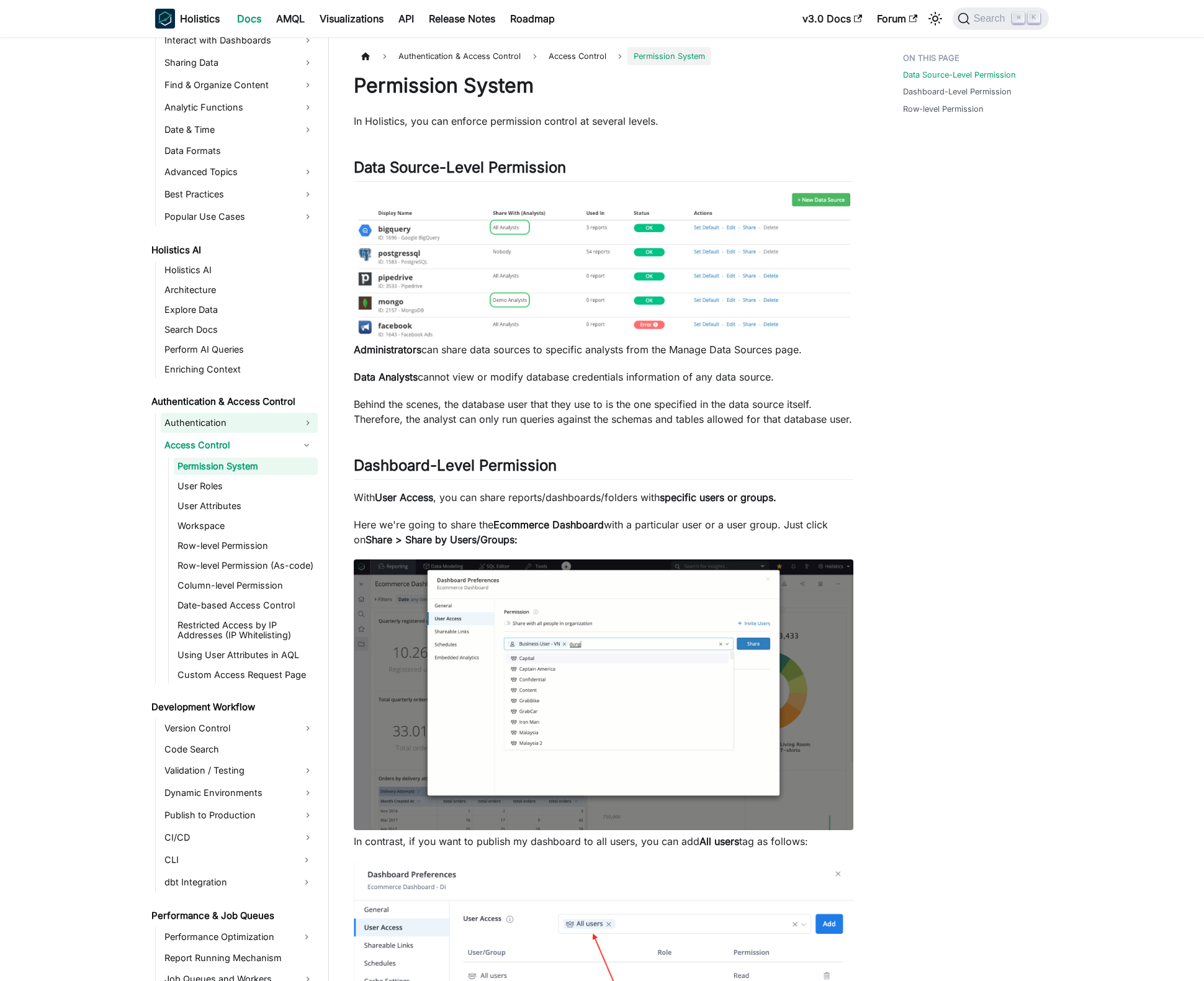
click at [231, 428] on link "Authentication" at bounding box center [239, 422] width 157 height 20
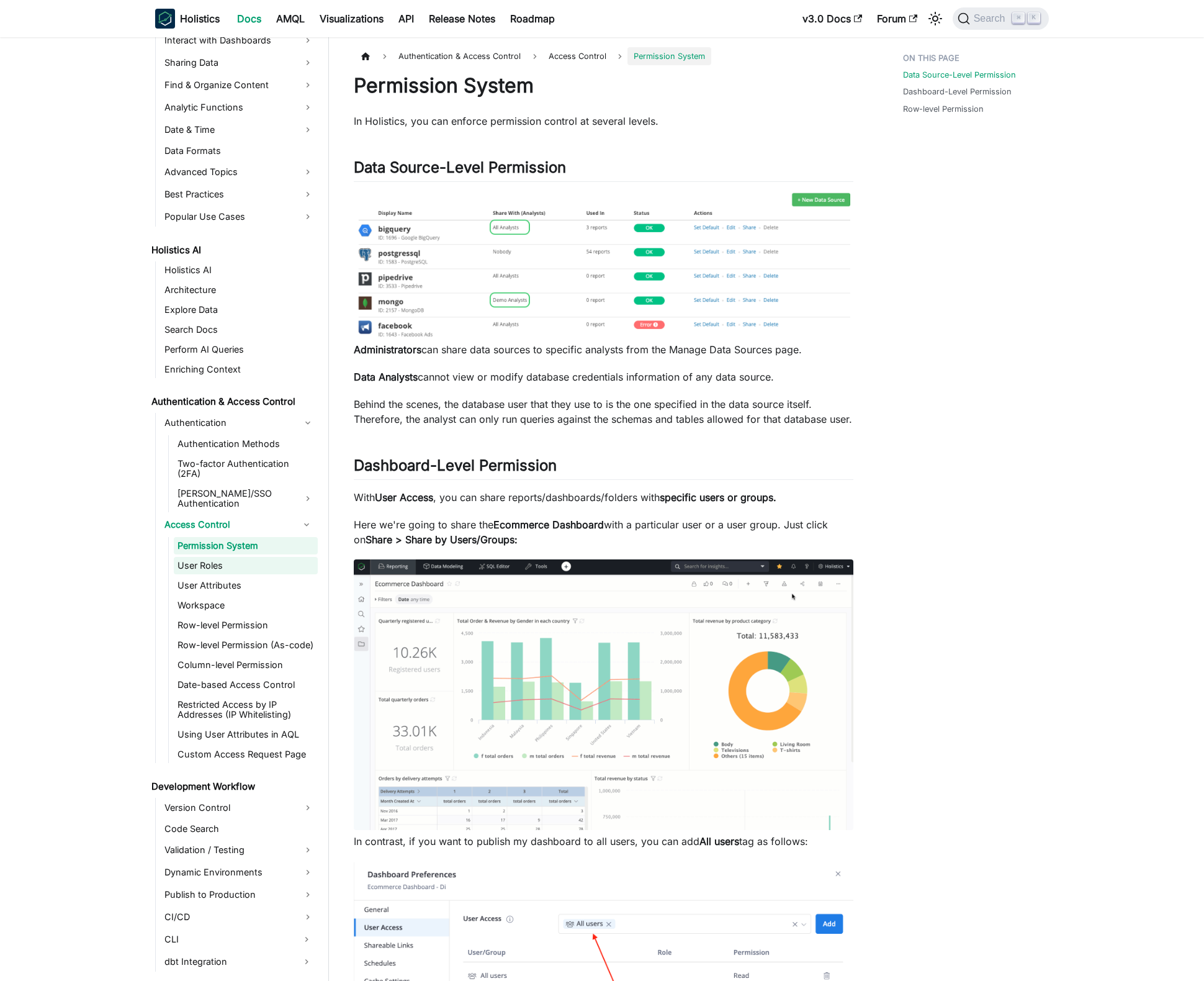
click at [224, 557] on link "User Roles" at bounding box center [246, 565] width 144 height 17
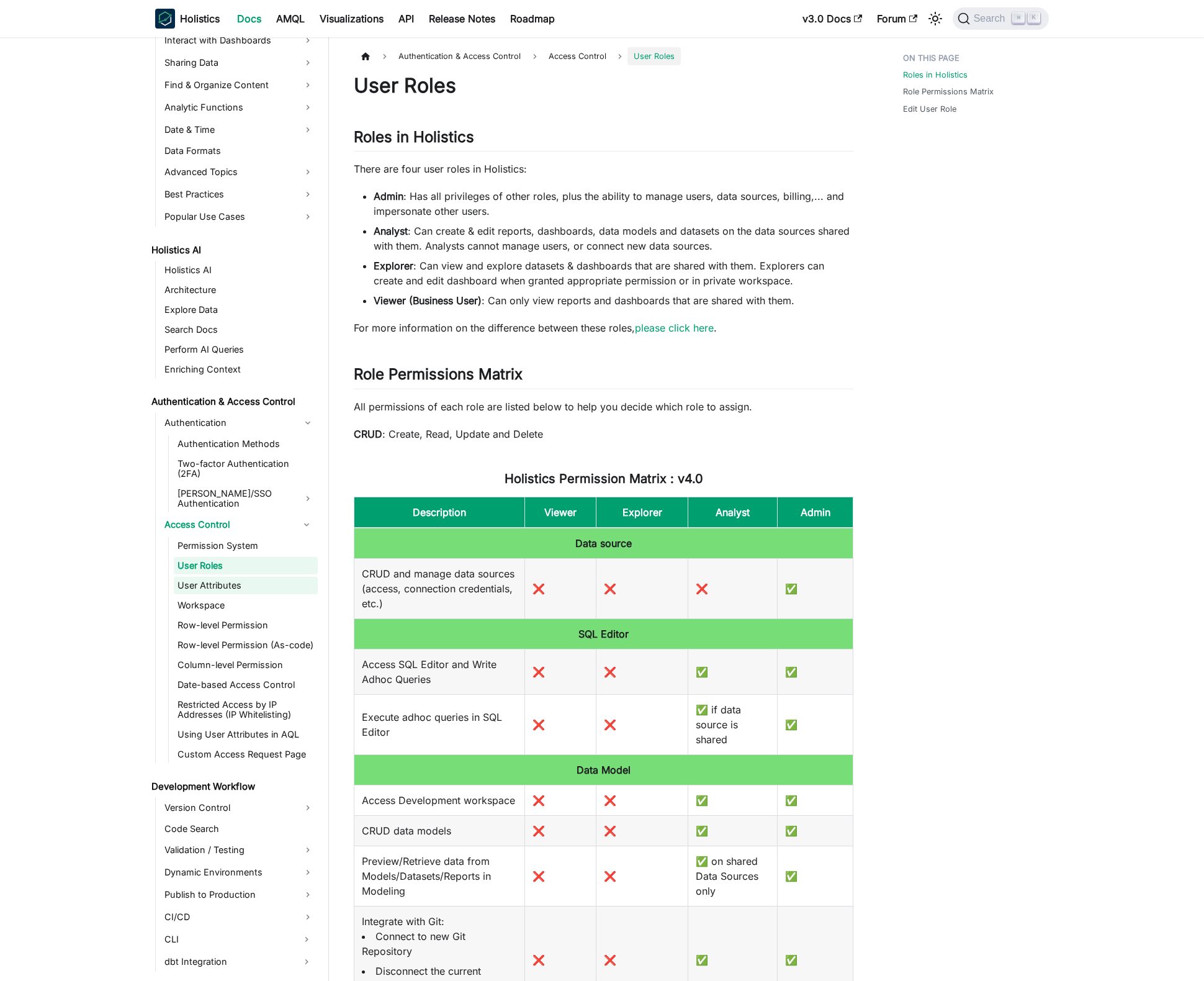
click at [226, 577] on link "User Attributes" at bounding box center [246, 585] width 144 height 17
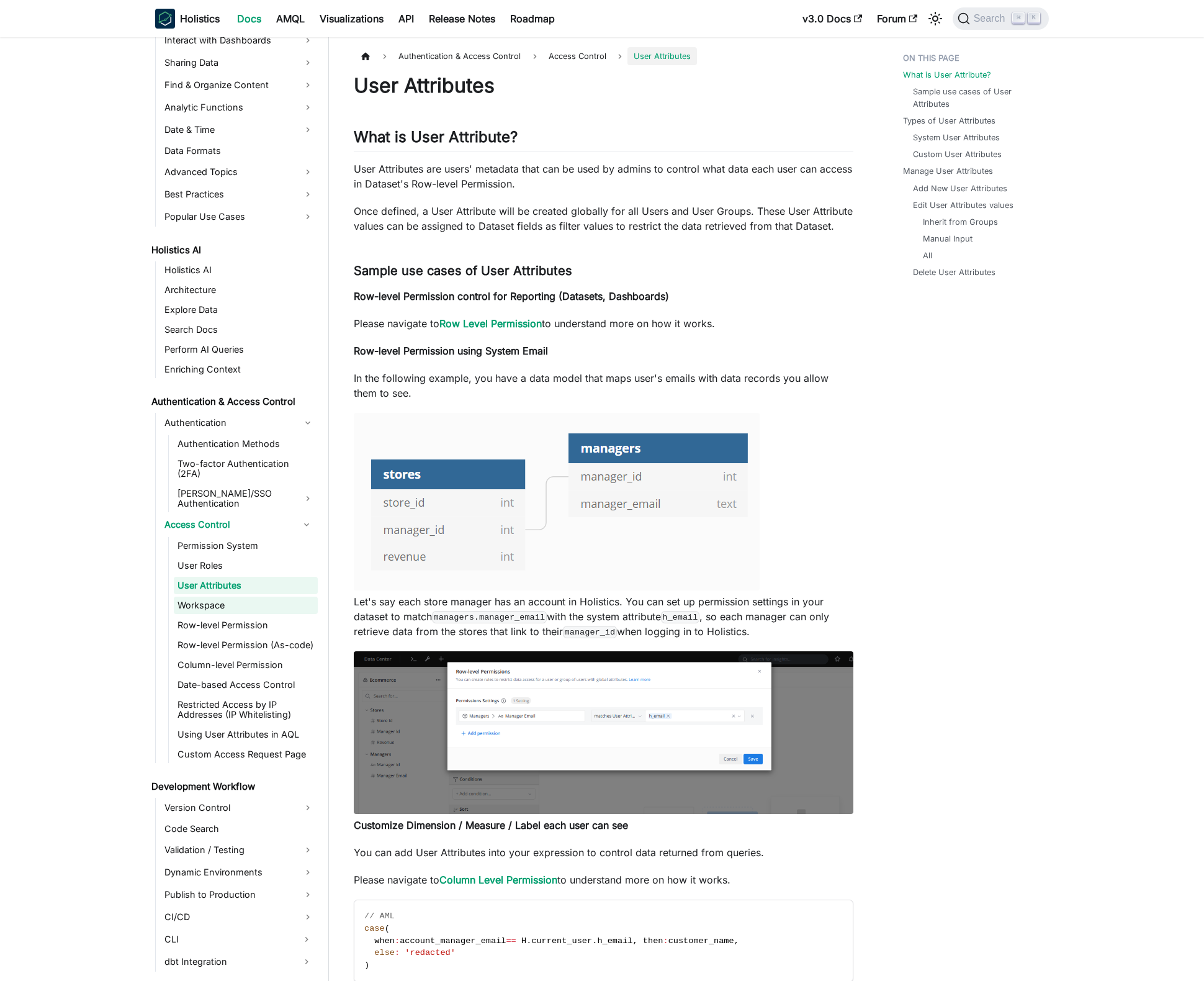
click at [229, 596] on link "Workspace" at bounding box center [246, 605] width 144 height 17
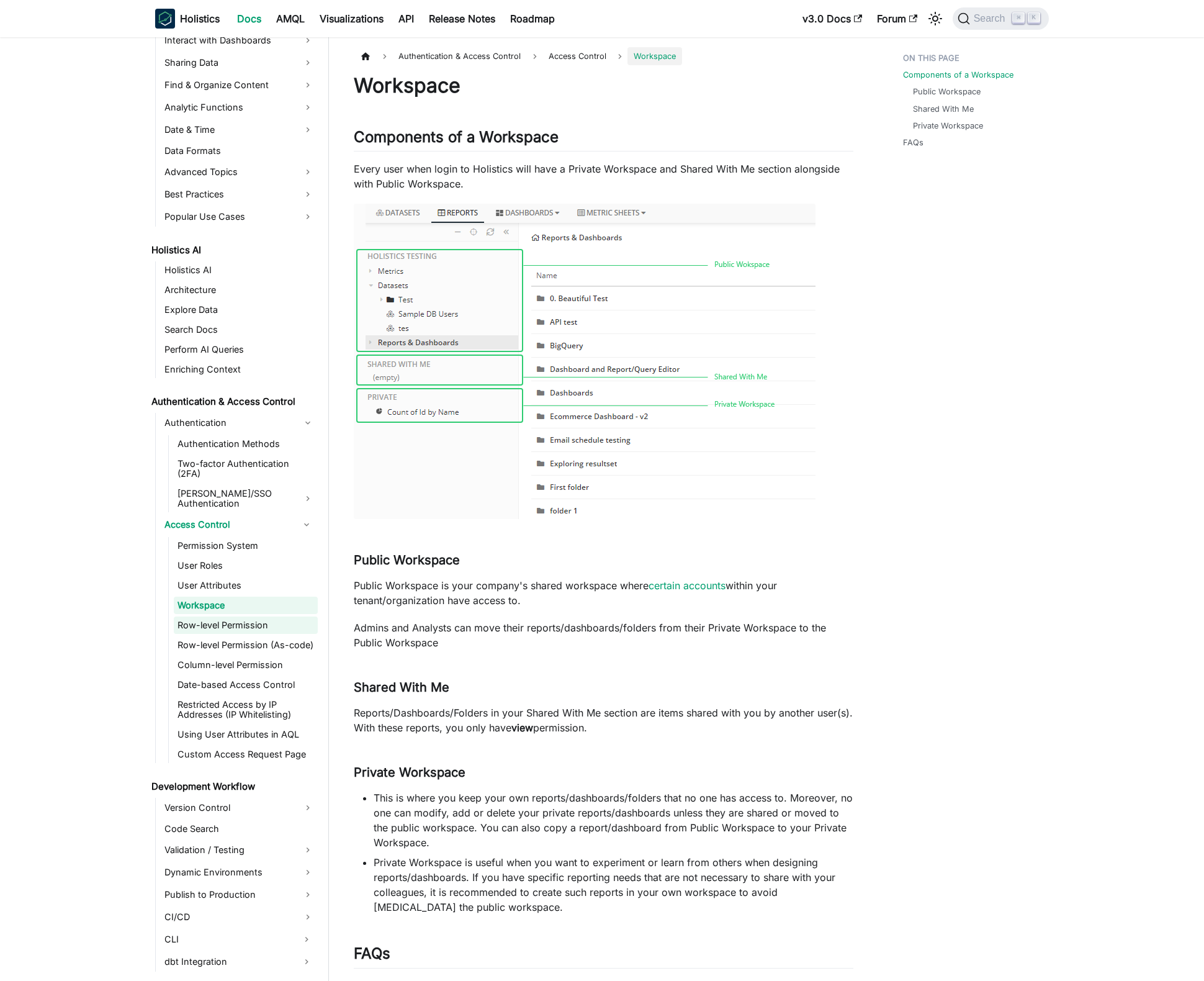
click at [230, 616] on link "Row-level Permission" at bounding box center [246, 624] width 144 height 17
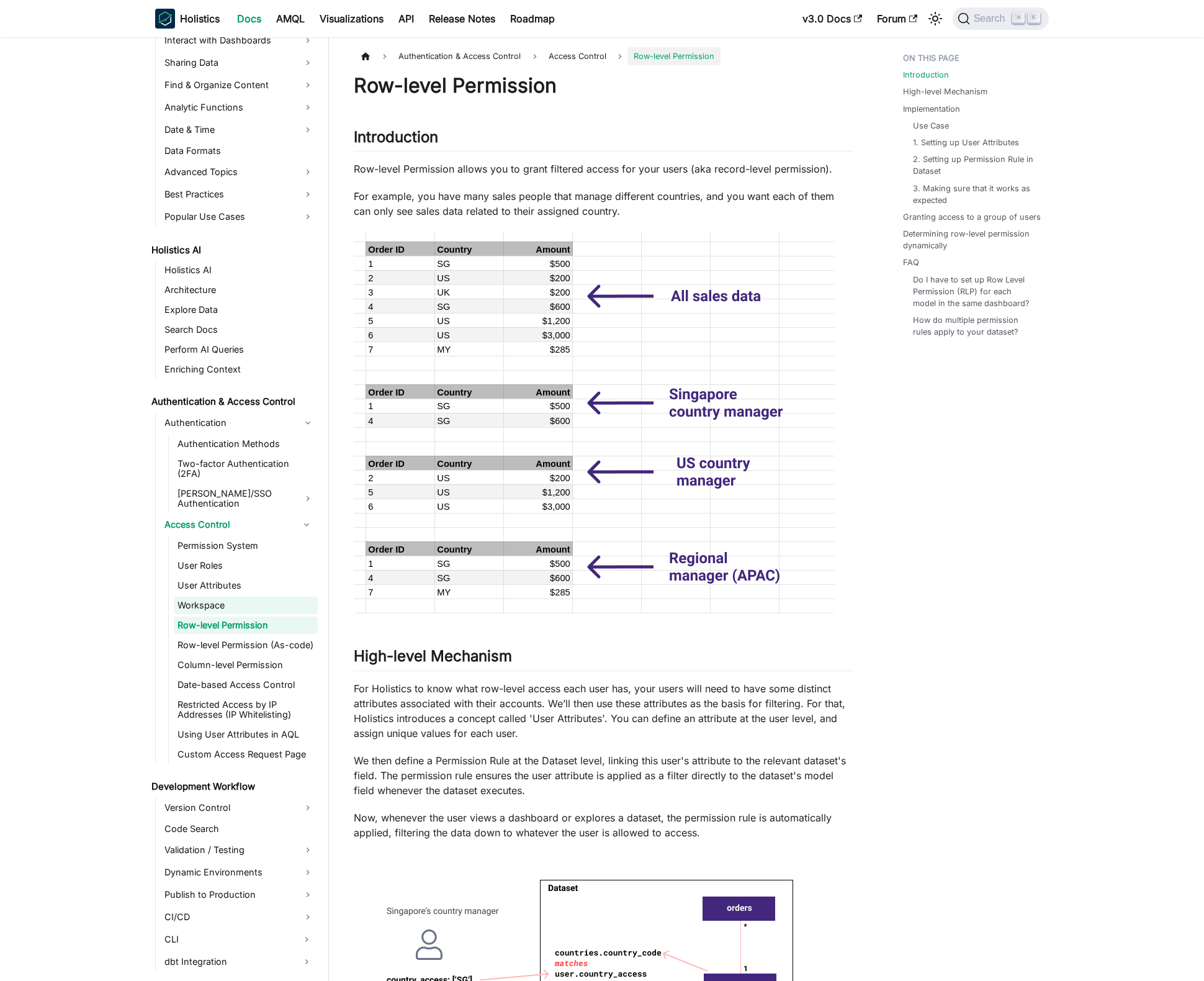
click at [235, 596] on link "Workspace" at bounding box center [246, 605] width 144 height 17
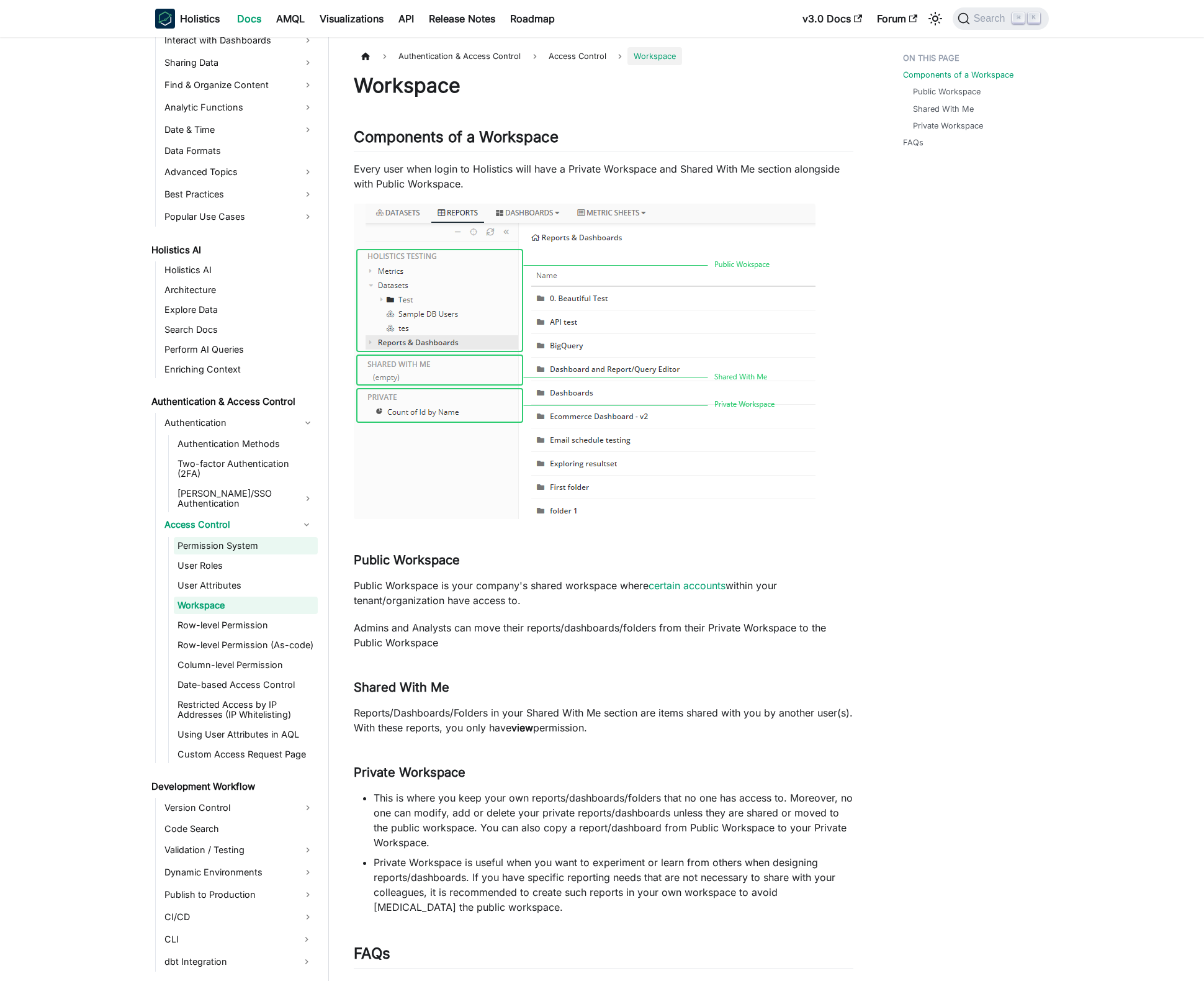
click at [238, 537] on link "Permission System" at bounding box center [246, 545] width 144 height 17
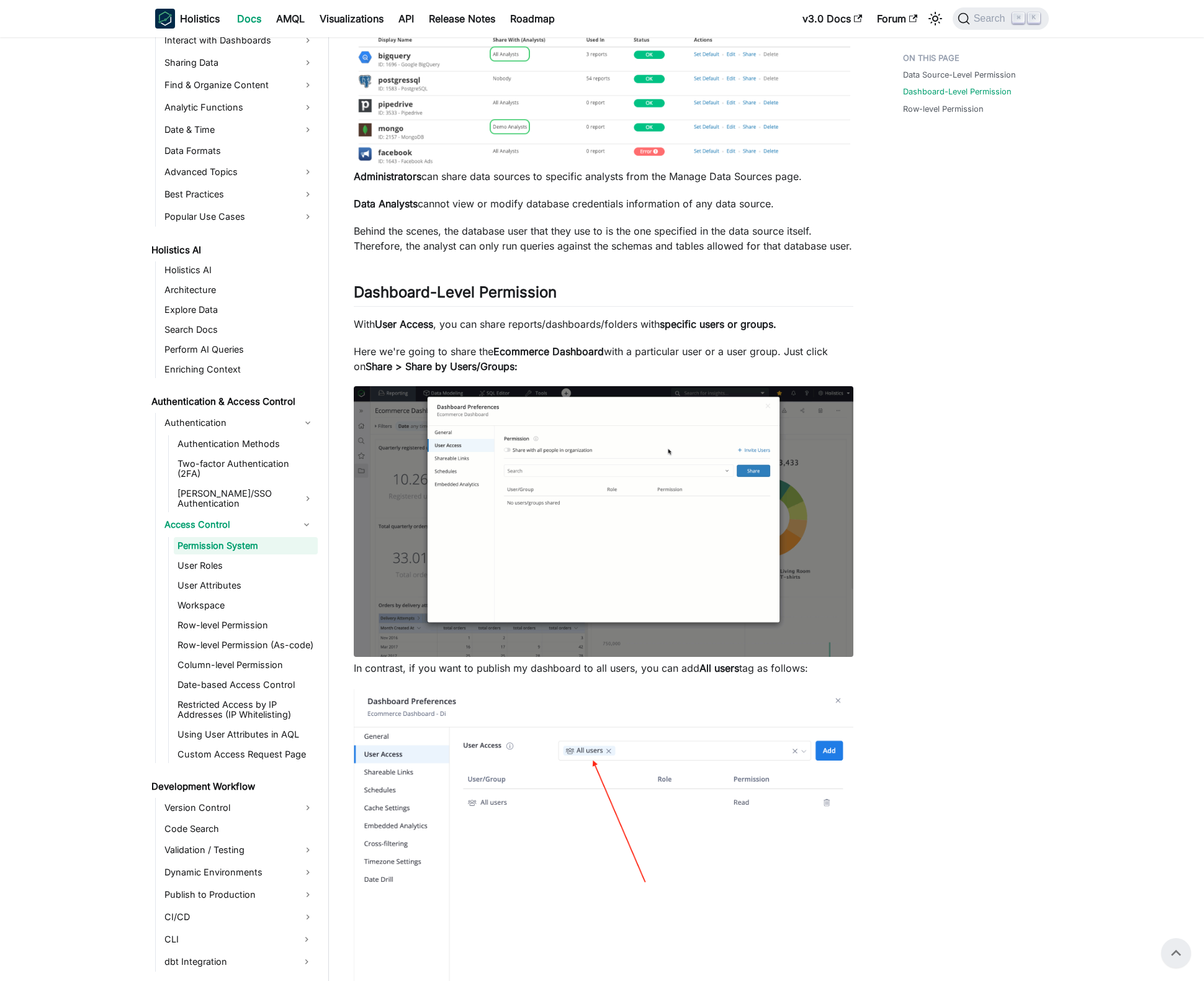
scroll to position [55, 0]
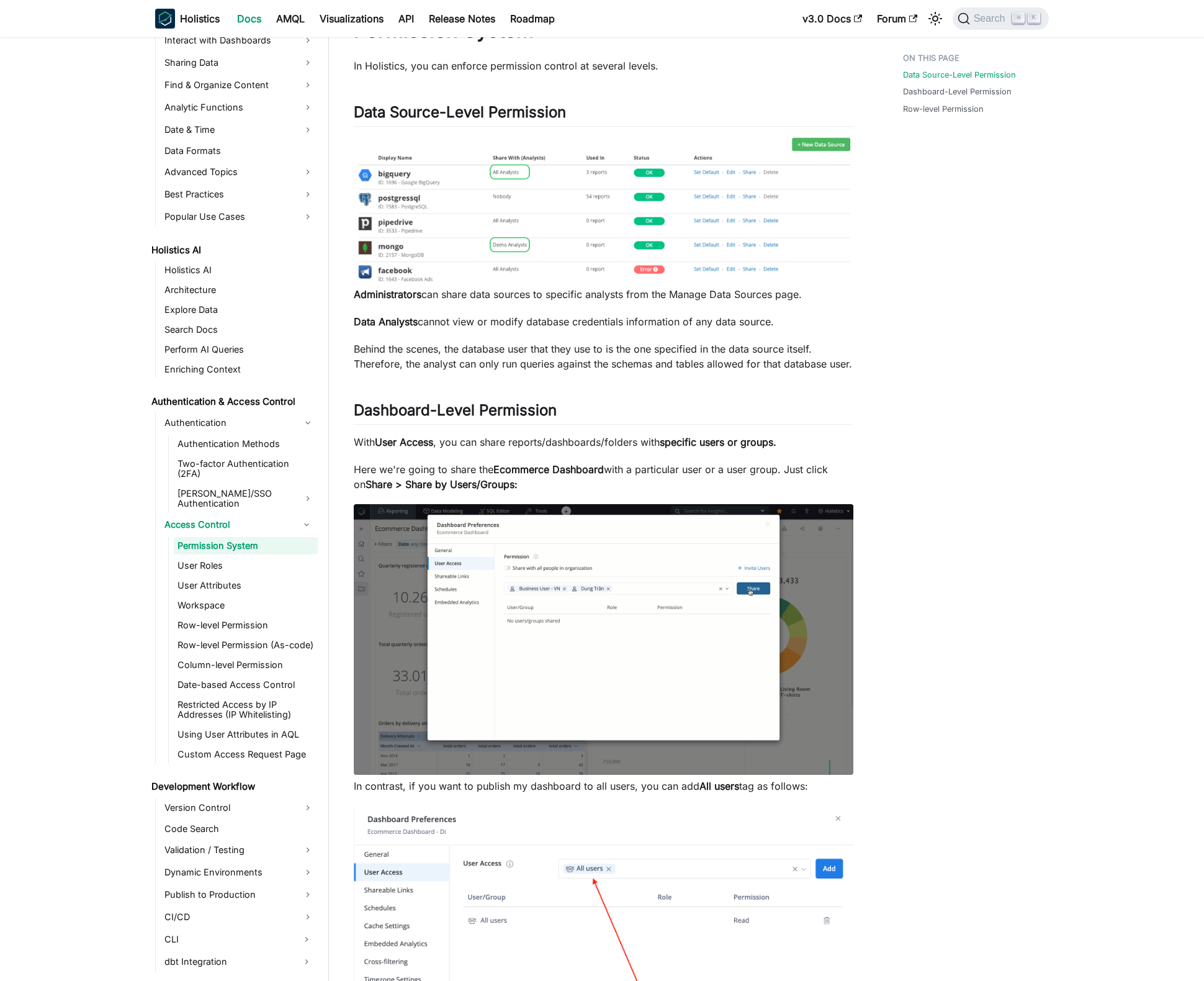
drag, startPoint x: 1028, startPoint y: 202, endPoint x: 1105, endPoint y: 4, distance: 212.4
click at [1029, 195] on div "Data Source-Level Permission Dashboard-Level Permission Row-level Permission" at bounding box center [969, 660] width 183 height 1338
